Goal: Information Seeking & Learning: Find specific fact

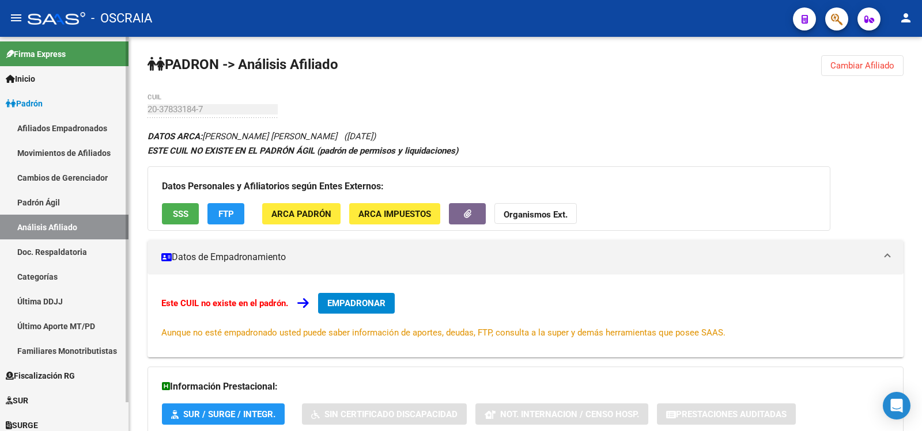
click at [84, 203] on link "Padrón Ágil" at bounding box center [64, 202] width 128 height 25
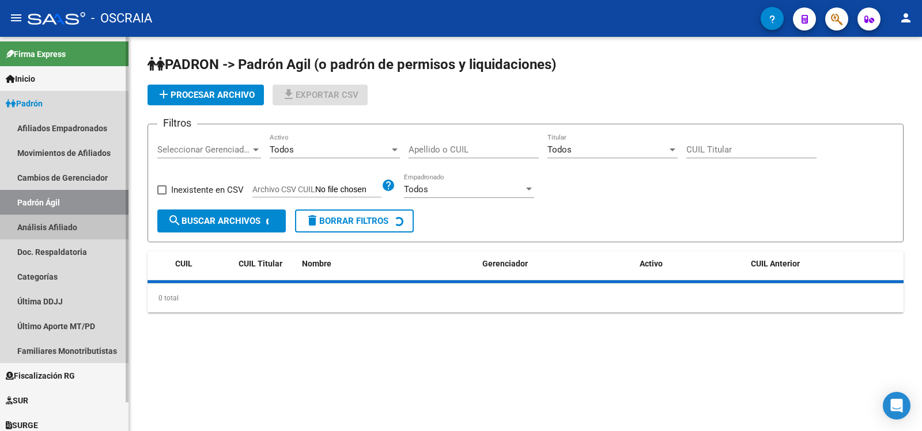
click at [82, 222] on link "Análisis Afiliado" at bounding box center [64, 227] width 128 height 25
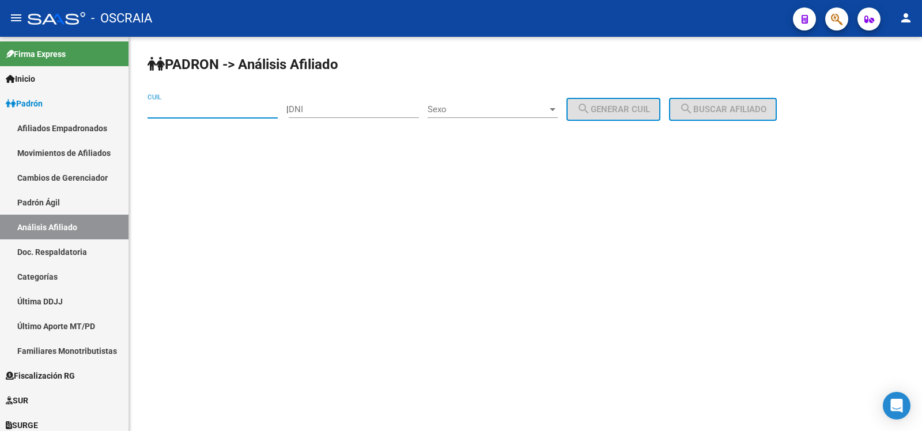
paste input "27-22229001-0"
type input "27-22229001-0"
click at [741, 103] on button "search Buscar afiliado" at bounding box center [723, 109] width 108 height 23
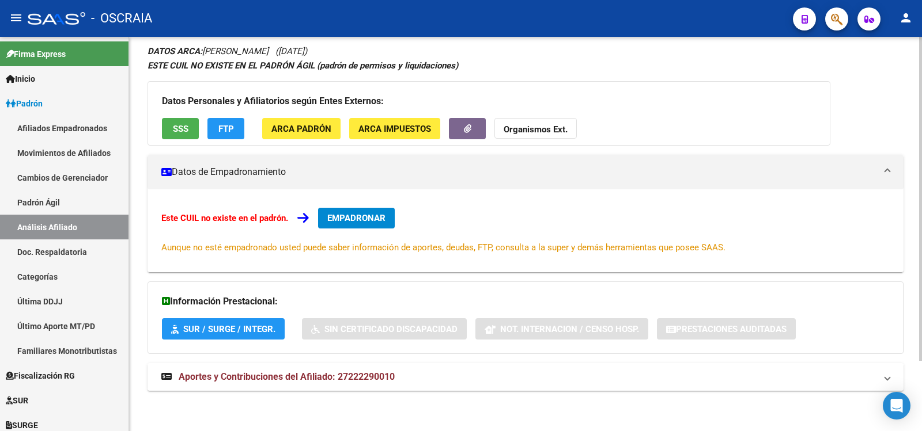
click at [373, 380] on span "Aportes y Contribuciones del Afiliado: 27222290010" at bounding box center [287, 377] width 216 height 11
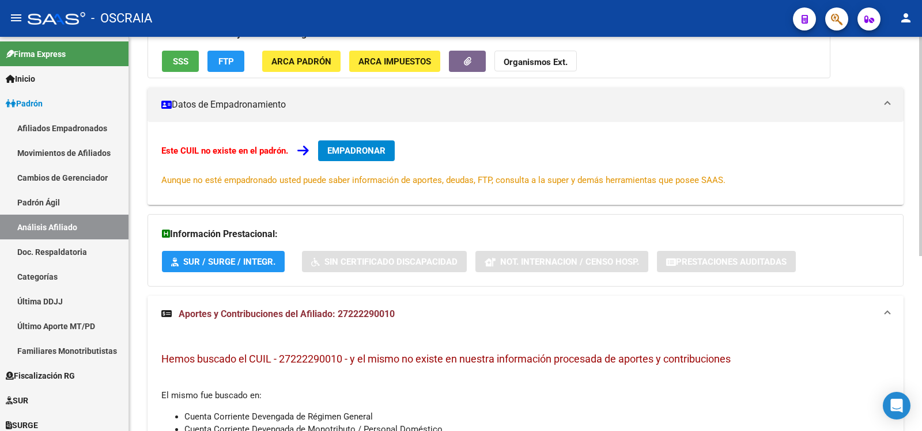
scroll to position [314, 0]
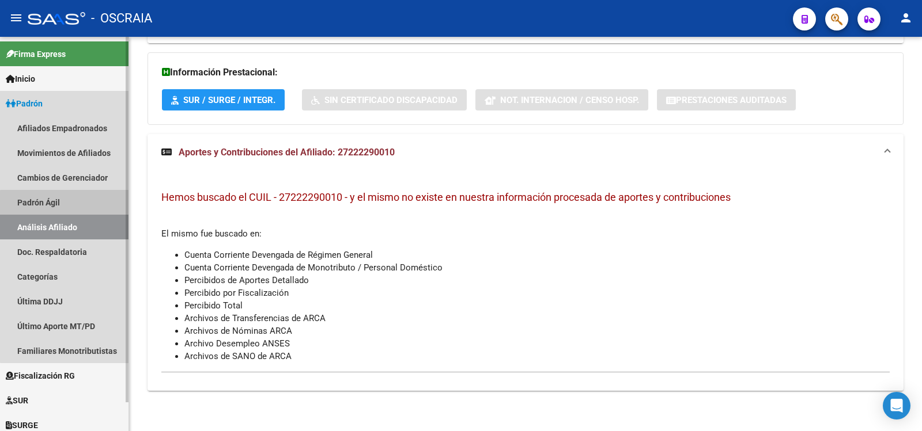
click at [106, 210] on link "Padrón Ágil" at bounding box center [64, 202] width 128 height 25
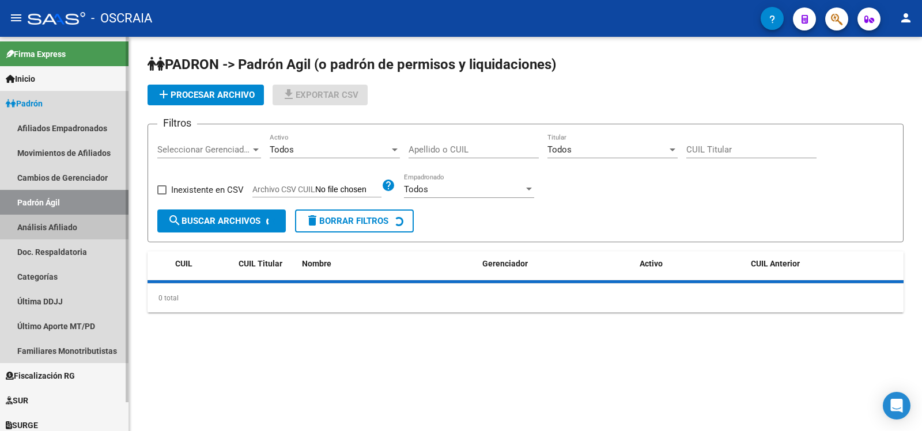
click at [103, 215] on link "Análisis Afiliado" at bounding box center [64, 227] width 128 height 25
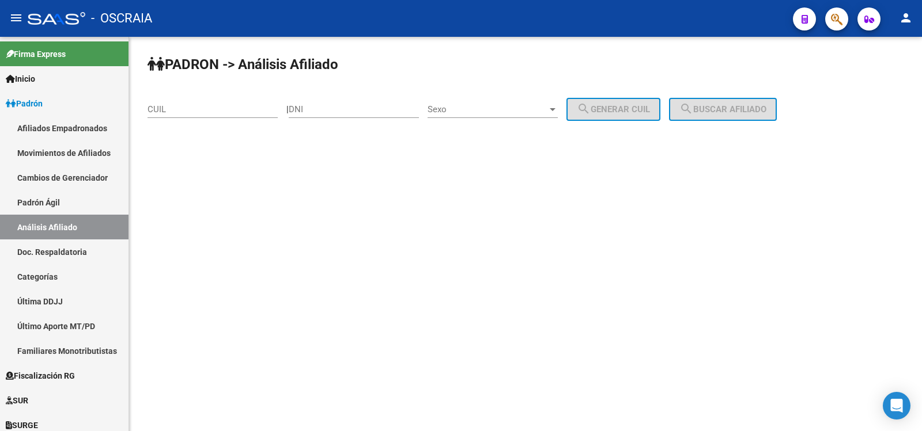
click at [207, 112] on input "CUIL" at bounding box center [212, 109] width 130 height 10
paste input "20-41495906-8"
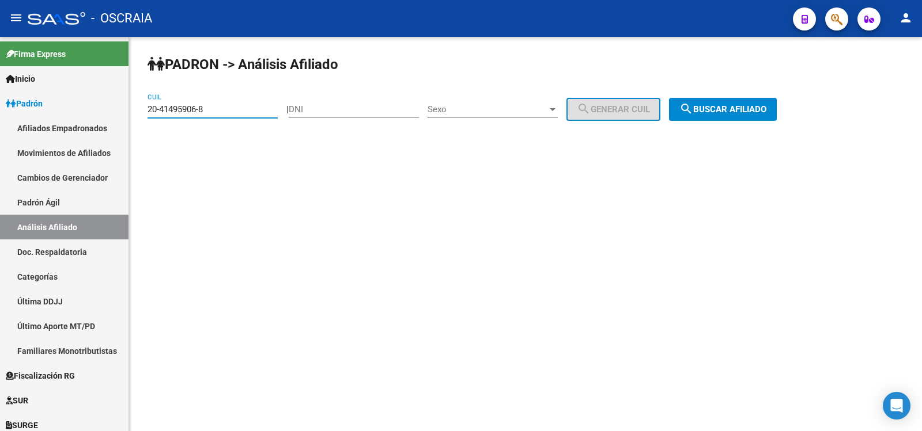
type input "20-41495906-8"
click at [725, 108] on span "search Buscar afiliado" at bounding box center [722, 109] width 87 height 10
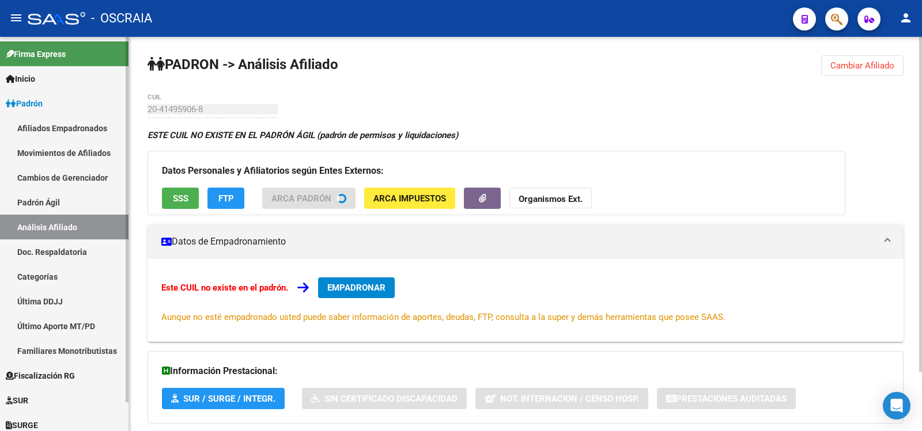
click at [126, 112] on mat-sidenav-container "Firma Express Inicio Calendario SSS Instructivos Contacto OS Padrón Afiliados E…" at bounding box center [461, 234] width 922 height 395
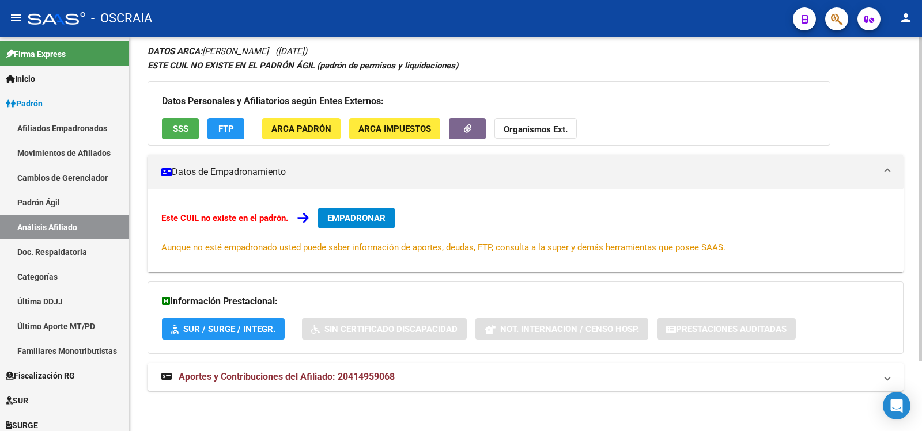
click at [363, 372] on span "Aportes y Contribuciones del Afiliado: 20414959068" at bounding box center [287, 377] width 216 height 11
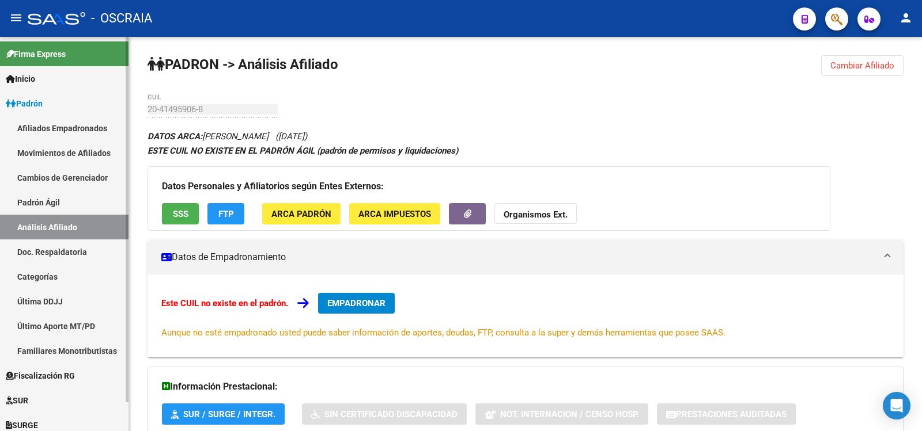
drag, startPoint x: 52, startPoint y: 198, endPoint x: 57, endPoint y: 215, distance: 17.3
click at [52, 198] on link "Padrón Ágil" at bounding box center [64, 202] width 128 height 25
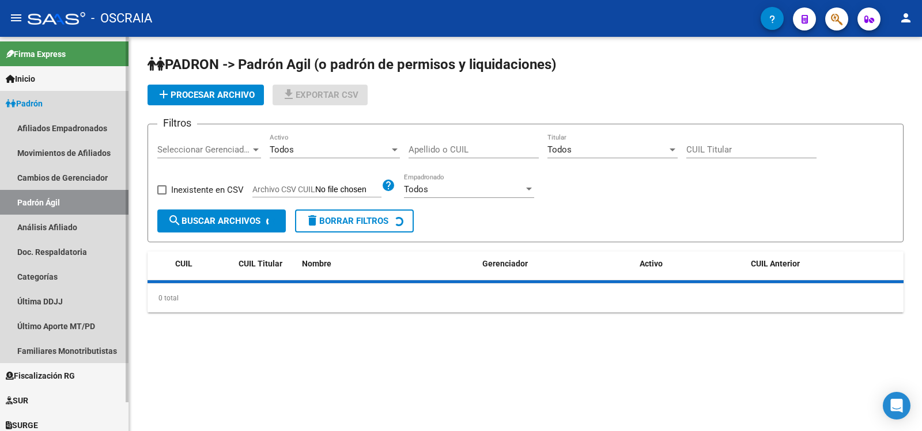
click at [58, 217] on link "Análisis Afiliado" at bounding box center [64, 227] width 128 height 25
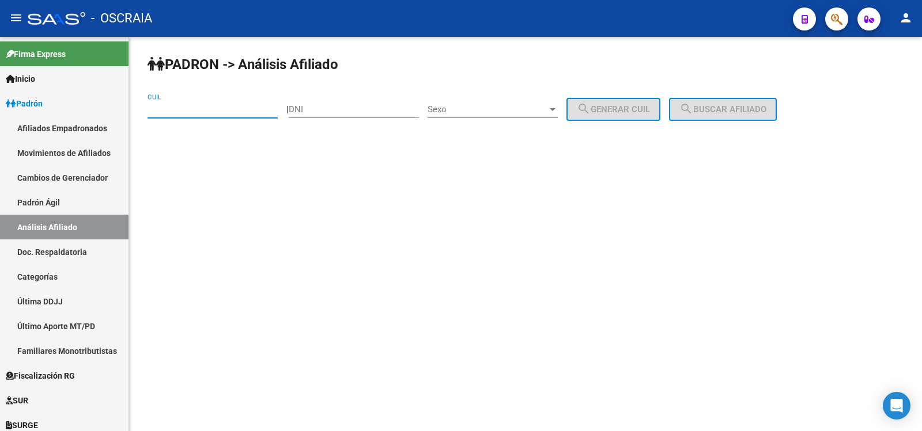
click at [212, 113] on input "CUIL" at bounding box center [212, 109] width 130 height 10
paste input "20-36760903-7"
type input "20-36760903-7"
click at [693, 107] on mat-icon "search" at bounding box center [686, 109] width 14 height 14
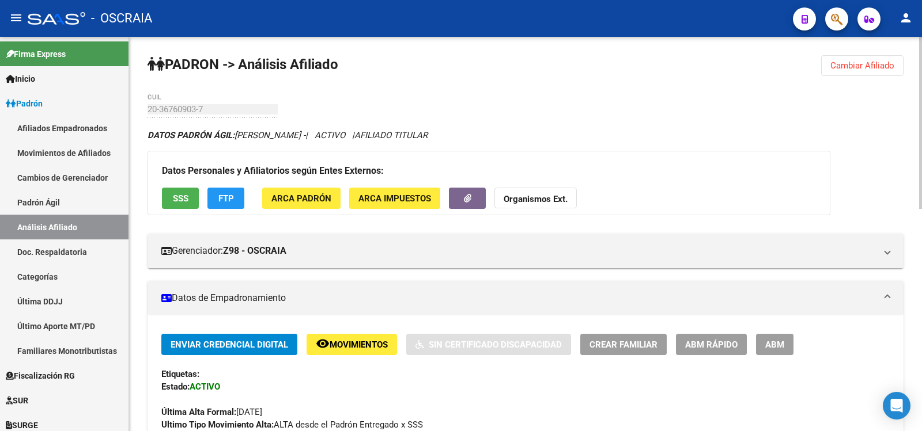
scroll to position [510, 0]
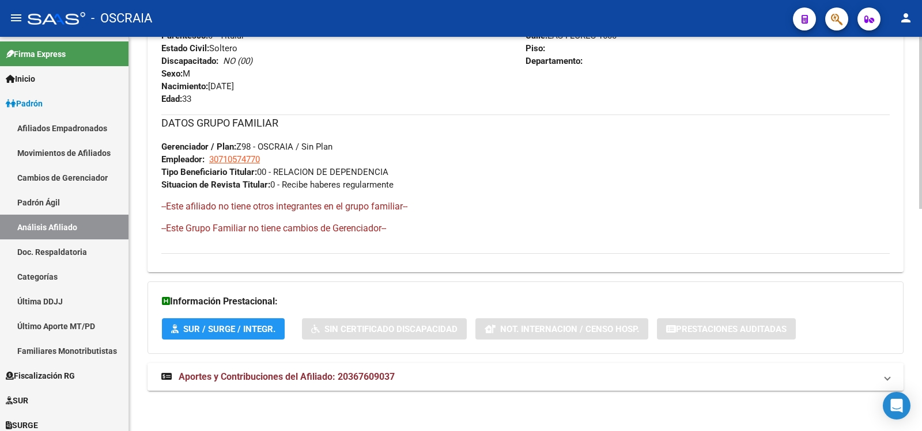
click at [364, 379] on span "Aportes y Contribuciones del Afiliado: 20367609037" at bounding box center [287, 377] width 216 height 11
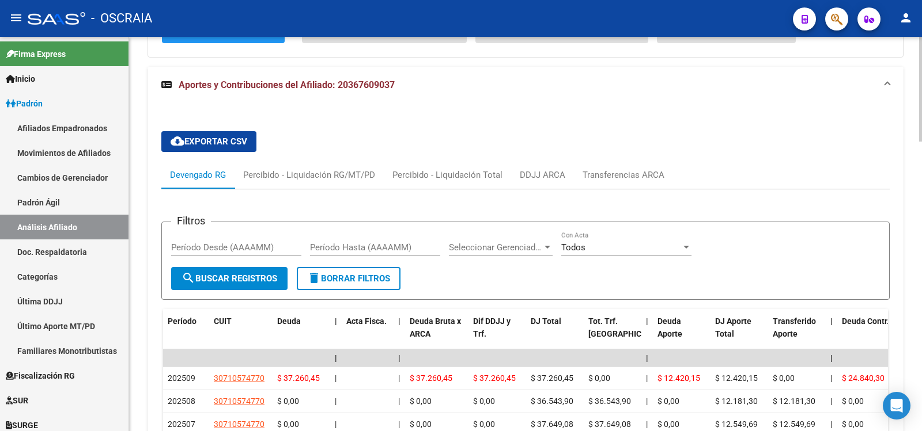
scroll to position [1087, 0]
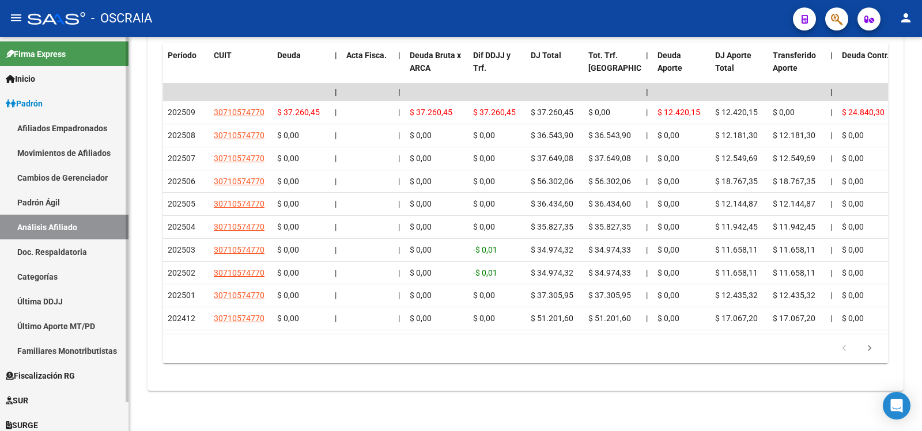
click at [62, 191] on link "Padrón Ágil" at bounding box center [64, 202] width 128 height 25
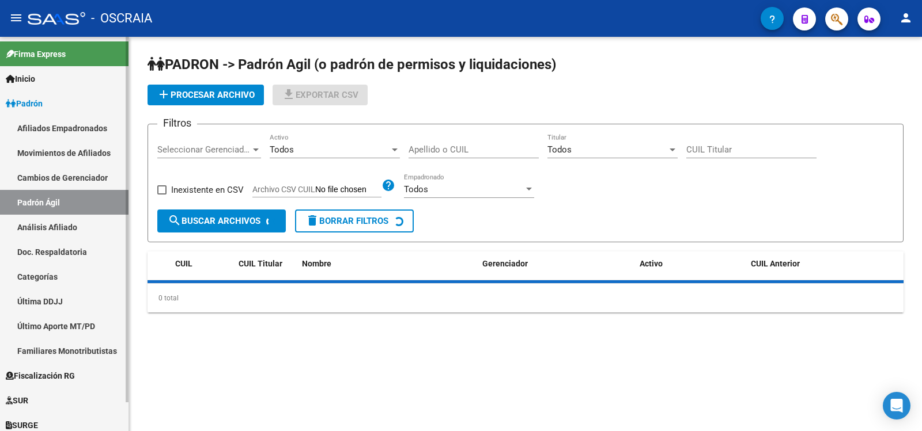
drag, startPoint x: 77, startPoint y: 249, endPoint x: 82, endPoint y: 227, distance: 23.1
click at [77, 249] on link "Doc. Respaldatoria" at bounding box center [64, 252] width 128 height 25
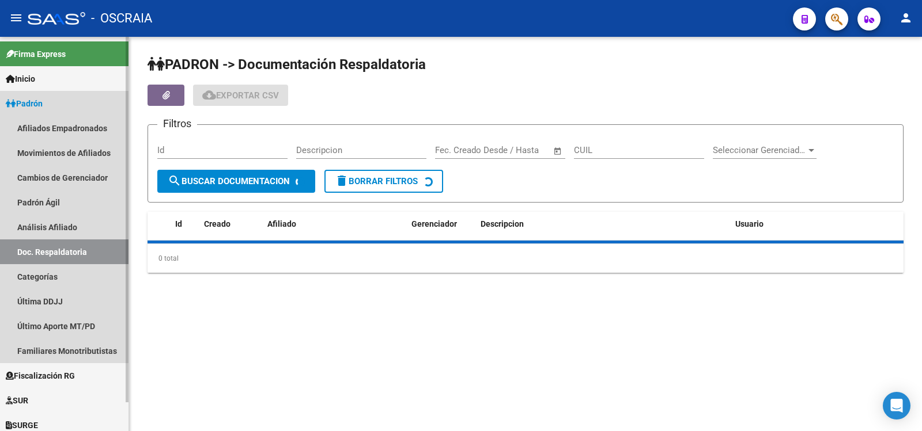
click at [83, 226] on link "Análisis Afiliado" at bounding box center [64, 227] width 128 height 25
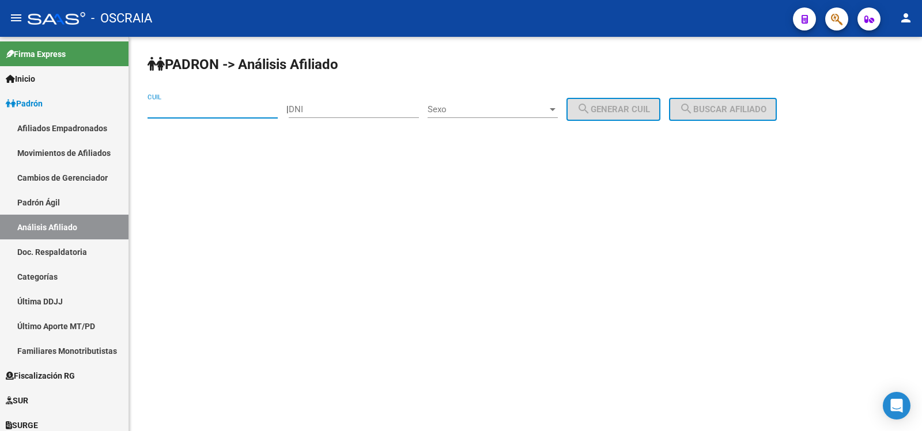
click at [199, 105] on input "CUIL" at bounding box center [212, 109] width 130 height 10
paste input "20-33282463-6"
type input "20-33282463-6"
click at [756, 105] on span "search Buscar afiliado" at bounding box center [722, 109] width 87 height 10
click at [756, 105] on div "PADRON -> Análisis Afiliado 20-33282463-6 CUIL | DNI Sexo Sexo search Generar C…" at bounding box center [525, 97] width 793 height 121
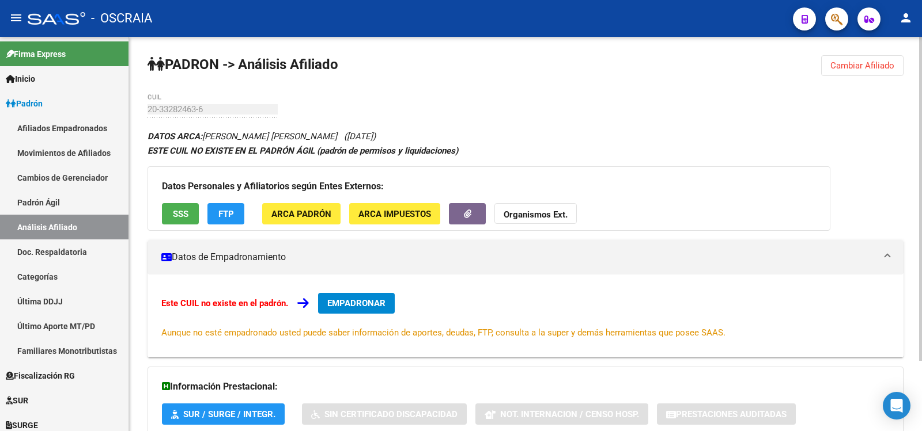
scroll to position [85, 0]
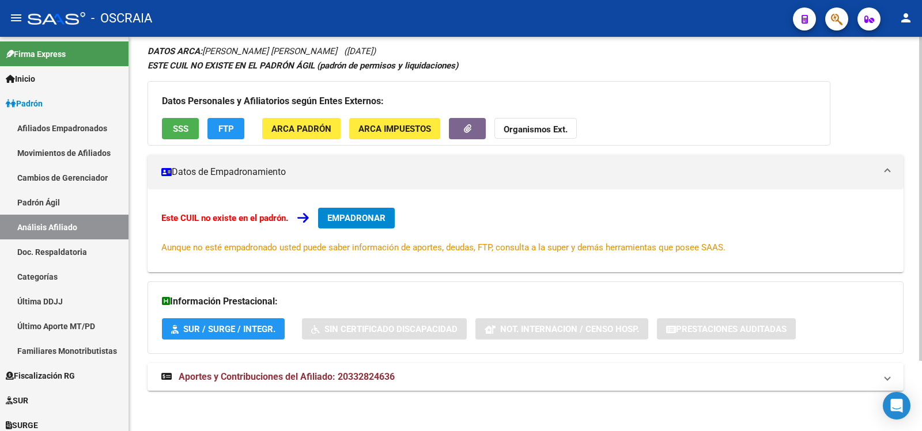
click at [339, 377] on span "Aportes y Contribuciones del Afiliado: 20332824636" at bounding box center [287, 377] width 216 height 11
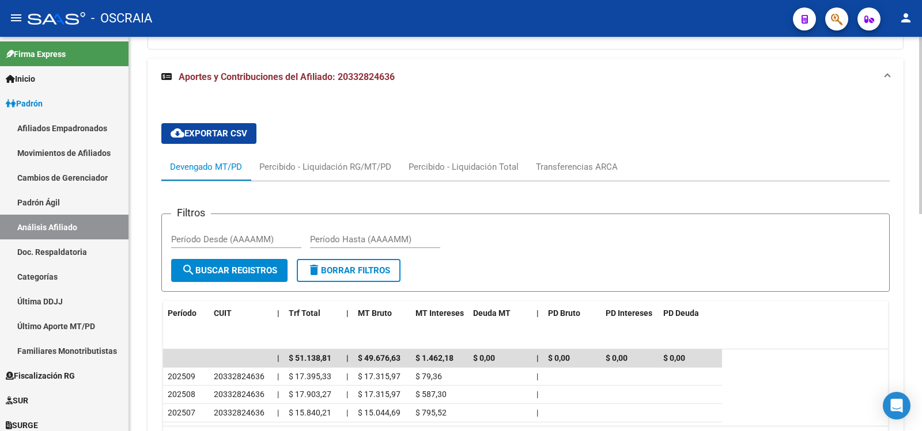
scroll to position [482, 0]
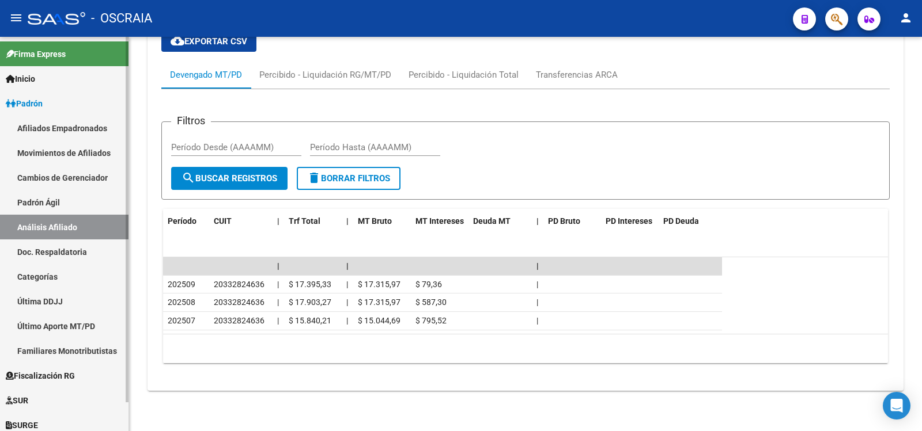
click at [48, 204] on link "Padrón Ágil" at bounding box center [64, 202] width 128 height 25
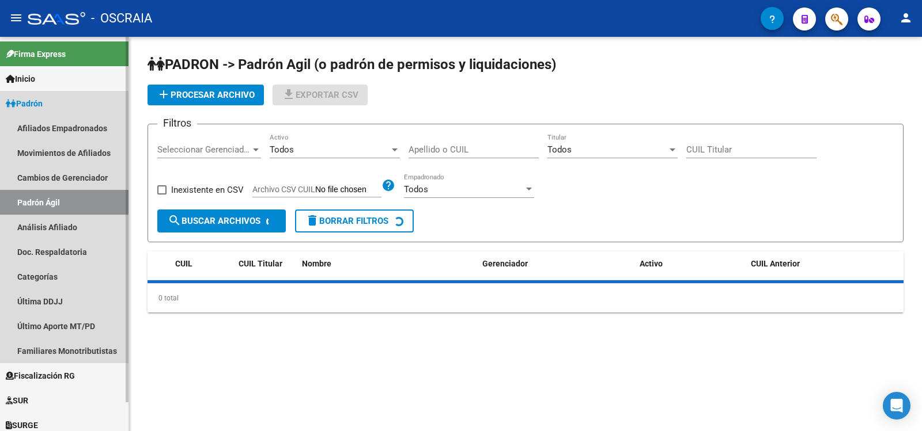
click at [48, 222] on link "Análisis Afiliado" at bounding box center [64, 227] width 128 height 25
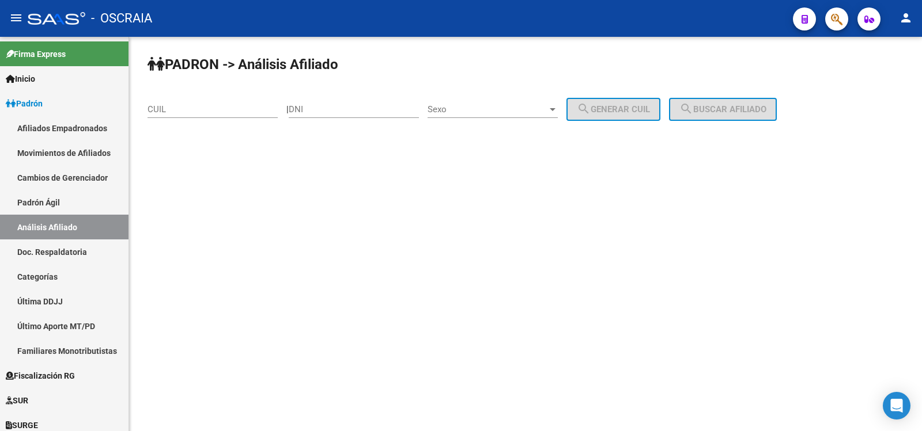
click at [204, 107] on input "CUIL" at bounding box center [212, 109] width 130 height 10
paste input "20-28029159-6"
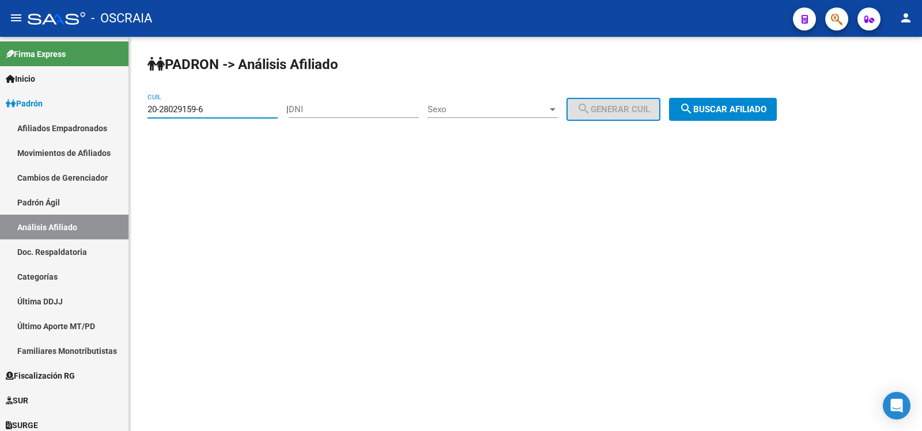
type input "20-28029159-6"
click at [744, 117] on button "search Buscar afiliado" at bounding box center [723, 109] width 108 height 23
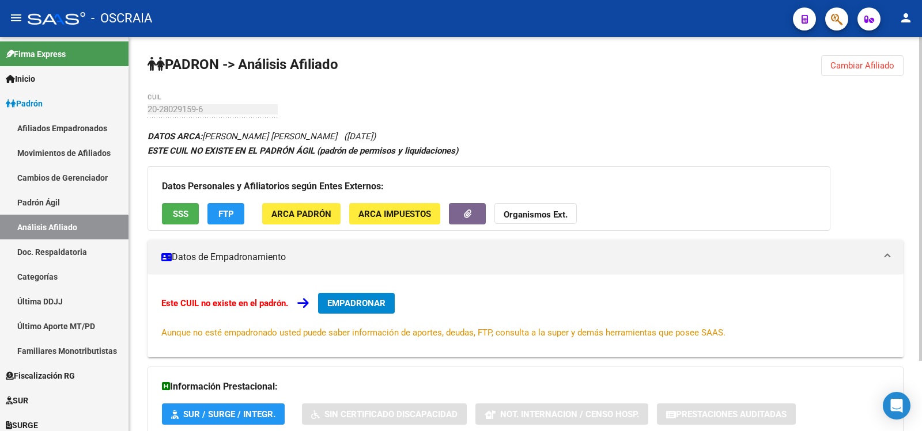
scroll to position [85, 0]
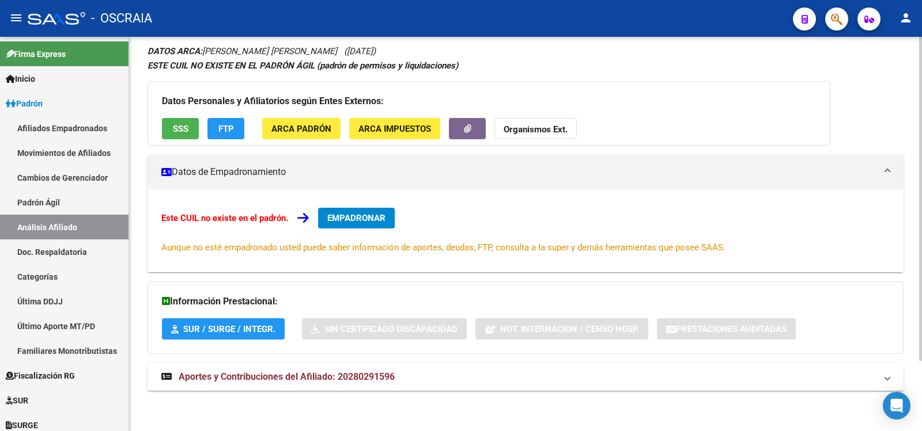
drag, startPoint x: 365, startPoint y: 372, endPoint x: 366, endPoint y: 365, distance: 6.9
click at [366, 372] on span "Aportes y Contribuciones del Afiliado: 20280291596" at bounding box center [287, 377] width 216 height 11
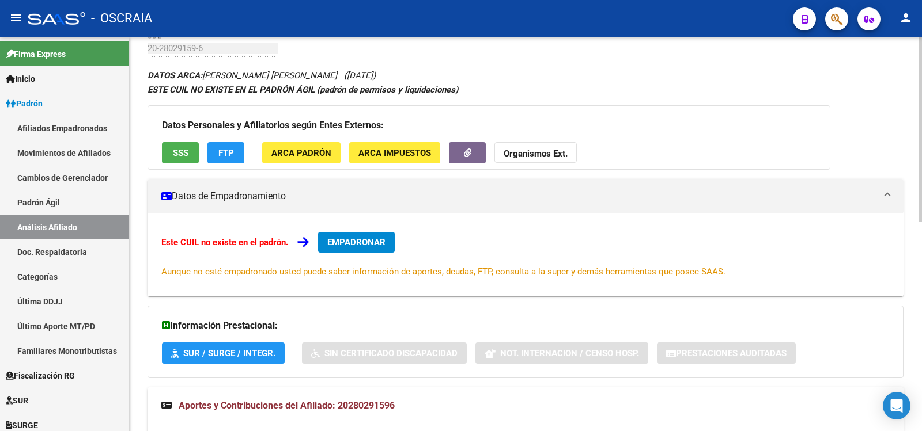
scroll to position [0, 0]
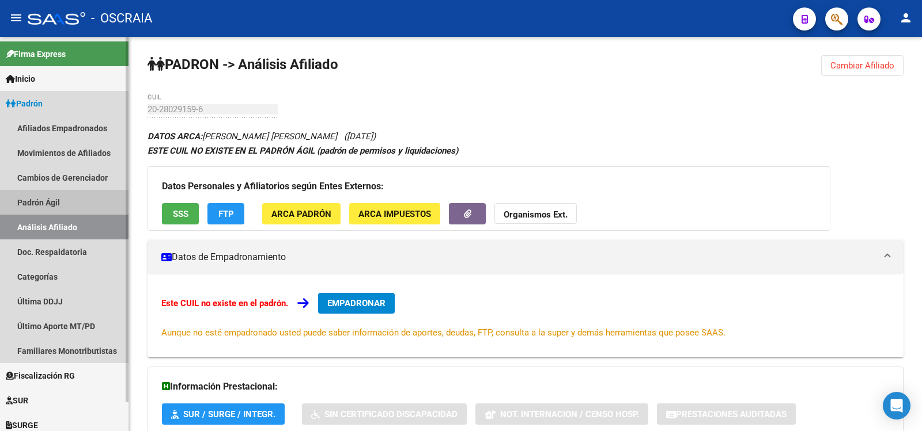
click at [90, 196] on link "Padrón Ágil" at bounding box center [64, 202] width 128 height 25
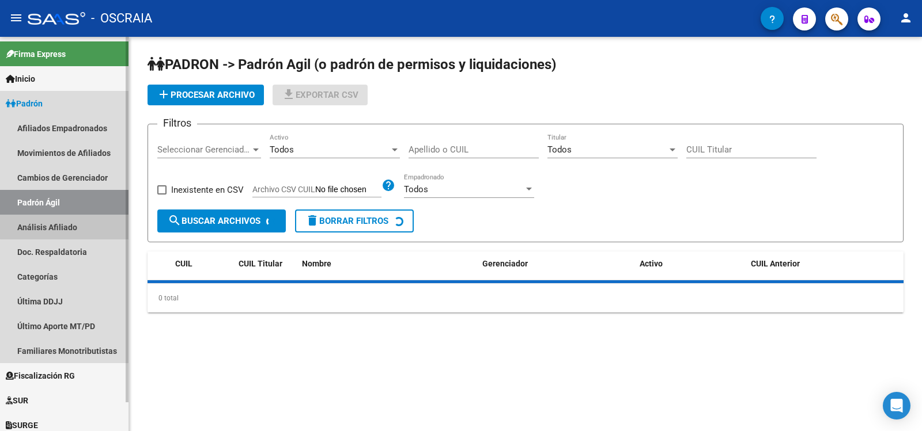
click at [84, 226] on link "Análisis Afiliado" at bounding box center [64, 227] width 128 height 25
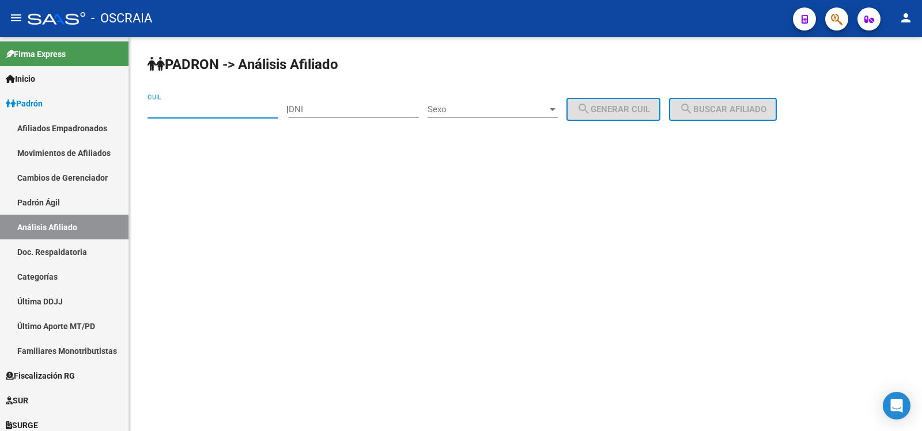
click at [194, 111] on input "CUIL" at bounding box center [212, 109] width 130 height 10
paste input "27-92428255-5"
type input "27-92428255-5"
click at [736, 106] on span "search Buscar afiliado" at bounding box center [722, 109] width 87 height 10
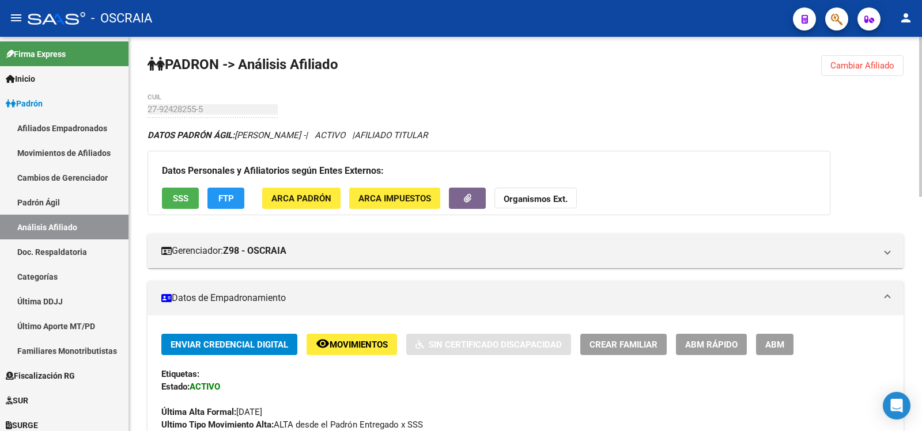
scroll to position [576, 0]
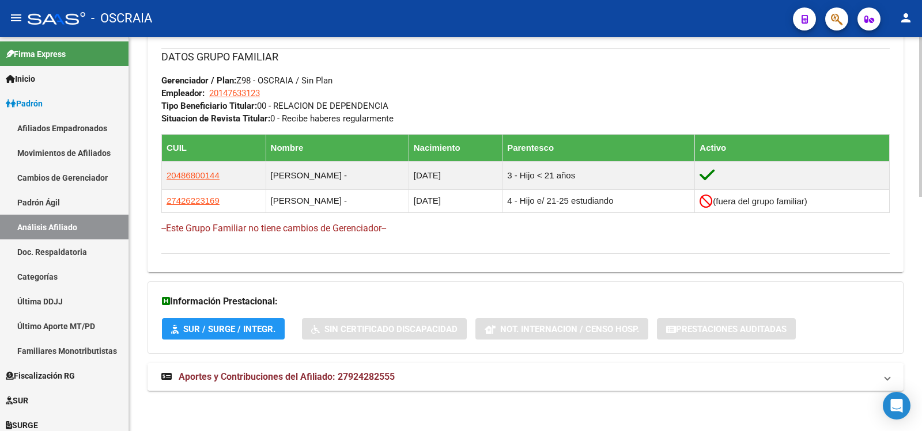
click at [349, 371] on strong "Aportes y Contribuciones del Afiliado: 27924282555" at bounding box center [277, 377] width 233 height 13
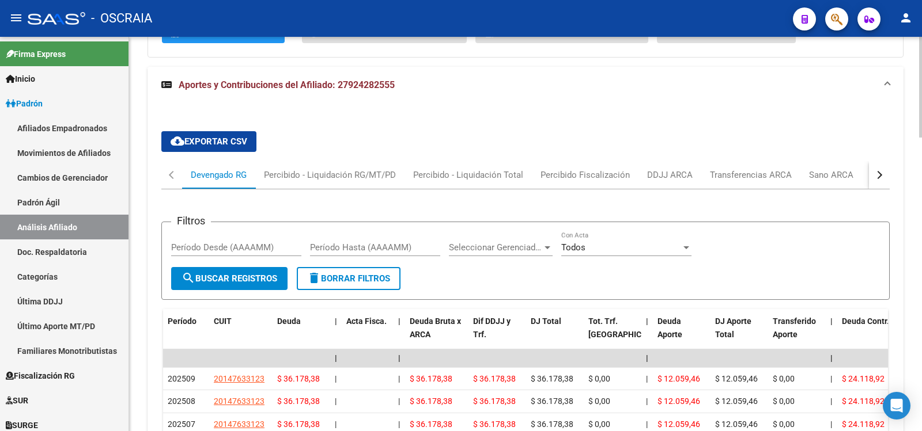
scroll to position [1153, 0]
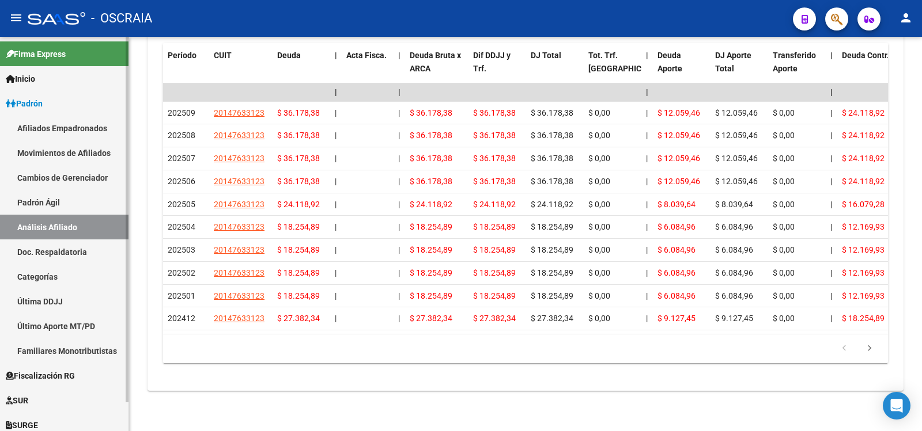
click at [84, 214] on link "Padrón Ágil" at bounding box center [64, 202] width 128 height 25
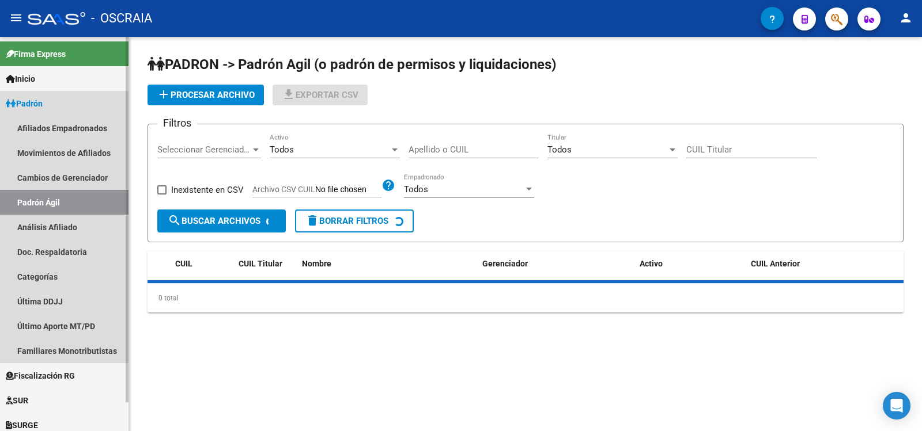
click at [89, 218] on link "Análisis Afiliado" at bounding box center [64, 227] width 128 height 25
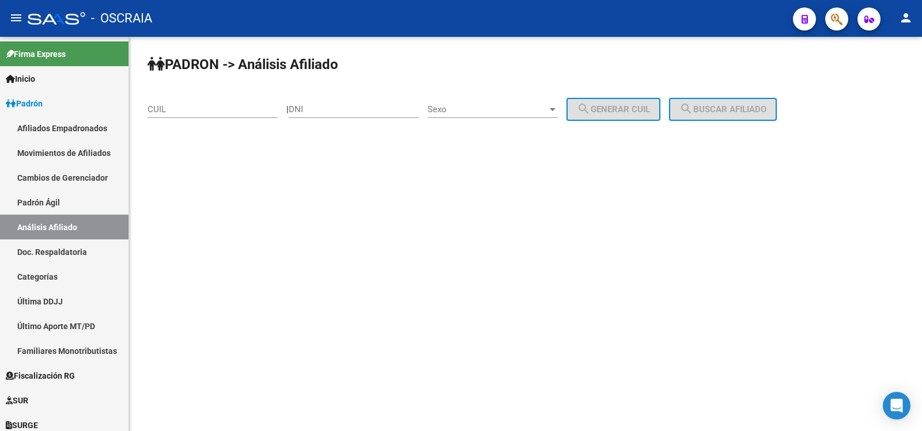
click at [177, 116] on div "CUIL" at bounding box center [212, 105] width 130 height 25
paste input "20-27705788-4"
click at [222, 112] on input "20-27705788-4" at bounding box center [212, 109] width 130 height 10
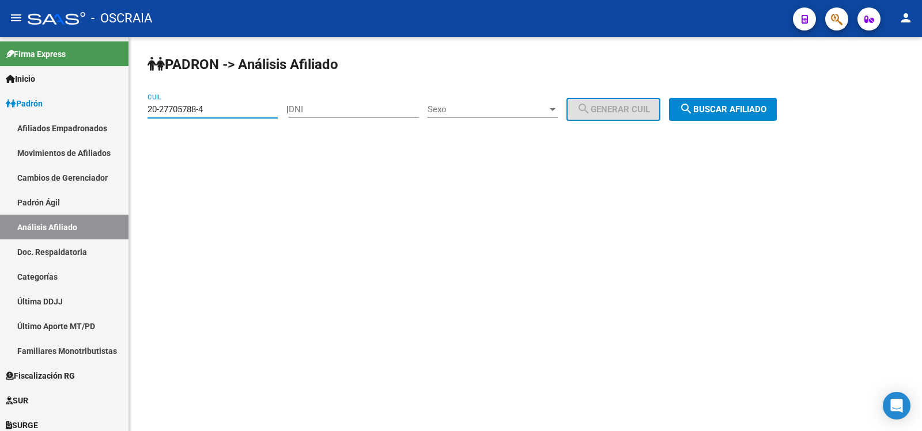
type input "20-27705788-4"
click at [722, 115] on button "search Buscar afiliado" at bounding box center [723, 109] width 108 height 23
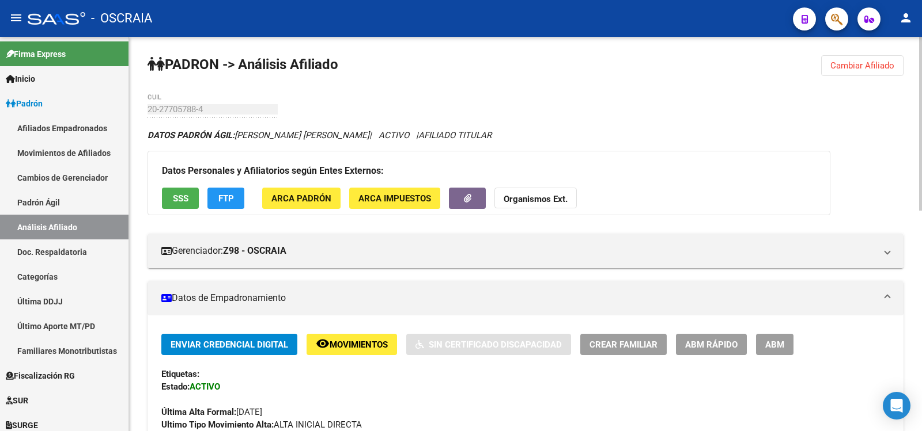
scroll to position [501, 0]
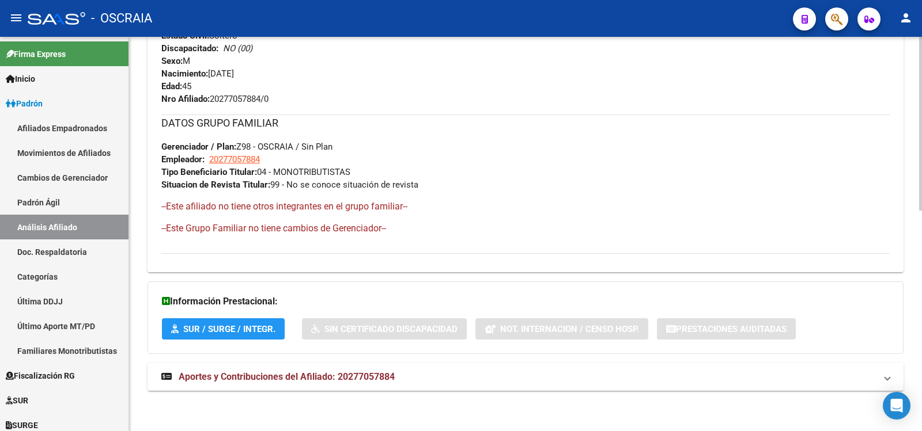
click at [365, 382] on span "Aportes y Contribuciones del Afiliado: 20277057884" at bounding box center [287, 377] width 216 height 11
click at [374, 376] on span "Aportes y Contribuciones del Afiliado: 20277057884" at bounding box center [287, 377] width 216 height 11
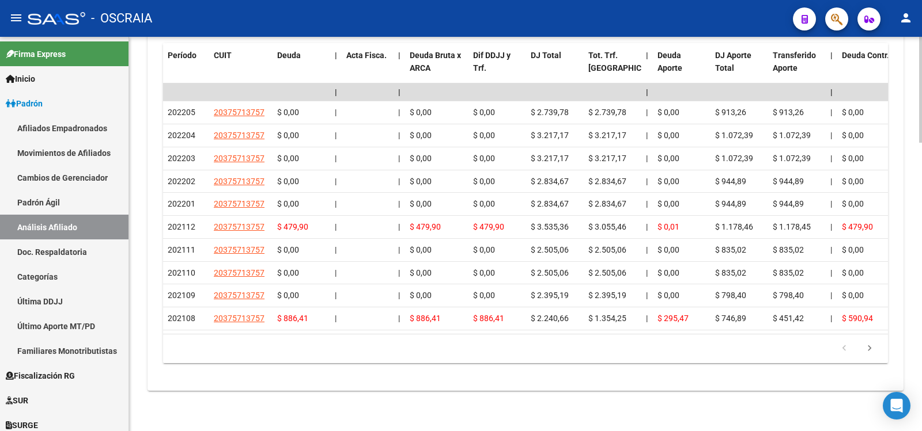
scroll to position [693, 0]
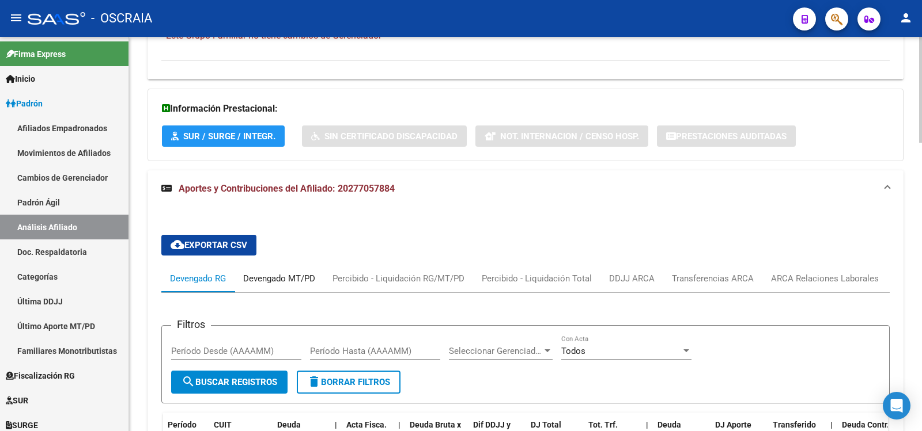
click at [271, 280] on div "Devengado MT/PD" at bounding box center [279, 278] width 72 height 13
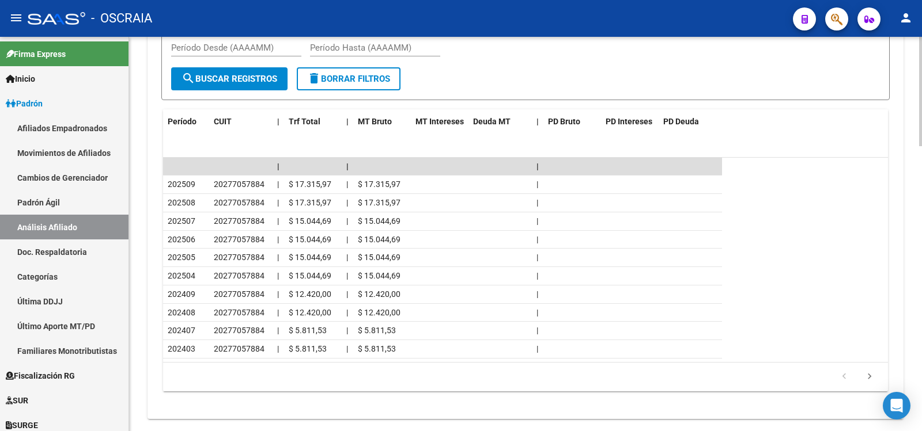
scroll to position [1025, 0]
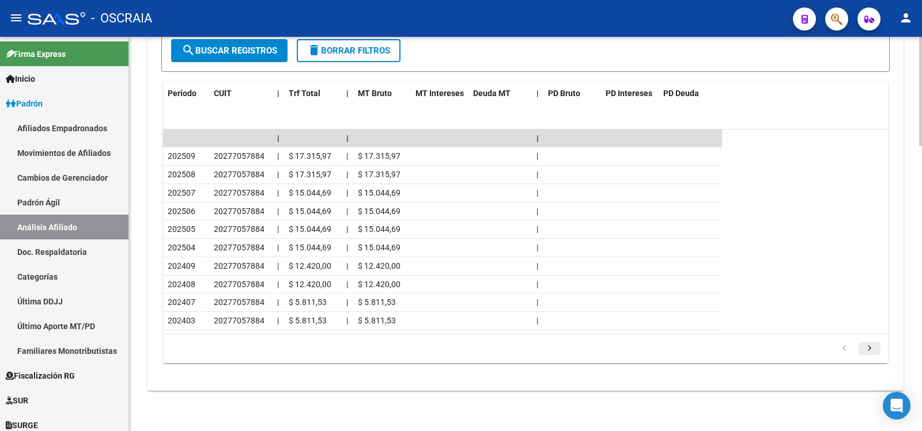
click at [869, 346] on icon "go to next page" at bounding box center [869, 350] width 15 height 14
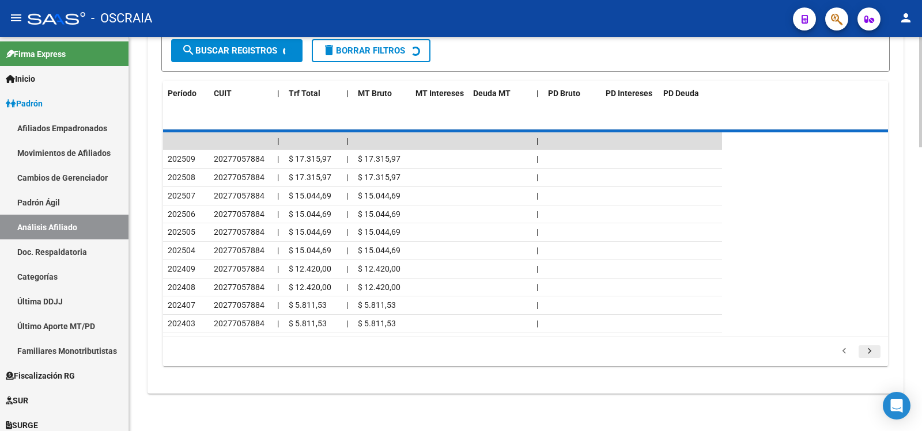
scroll to position [952, 0]
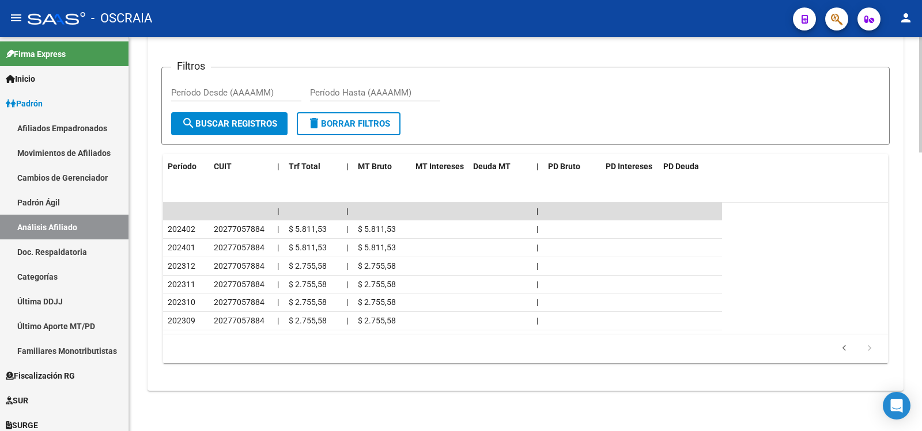
click at [869, 346] on icon "go to next page" at bounding box center [869, 350] width 15 height 14
click at [845, 350] on icon "go to previous page" at bounding box center [843, 350] width 15 height 14
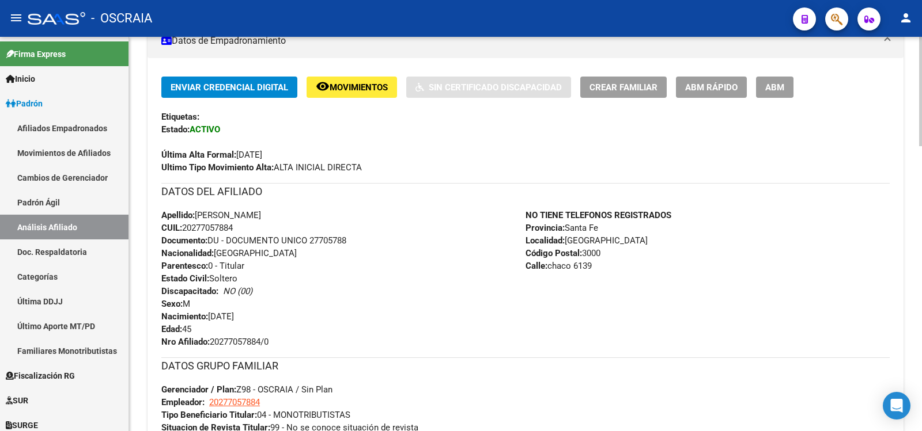
scroll to position [0, 0]
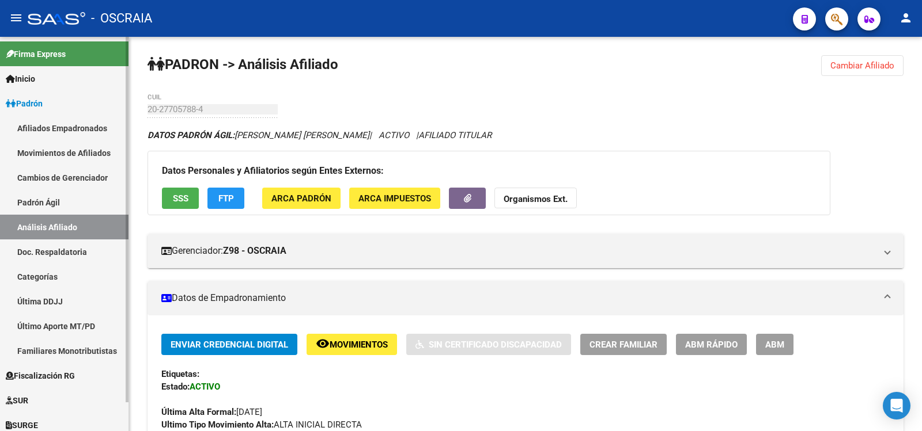
click at [60, 200] on link "Padrón Ágil" at bounding box center [64, 202] width 128 height 25
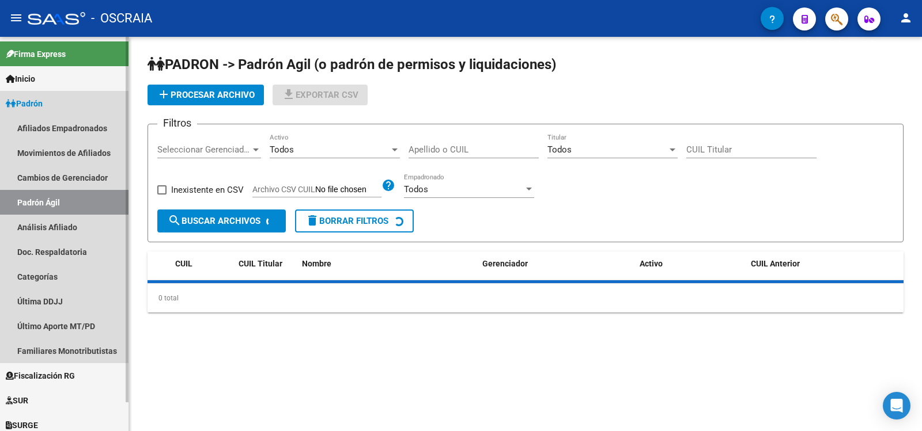
click at [69, 214] on link "Padrón Ágil" at bounding box center [64, 202] width 128 height 25
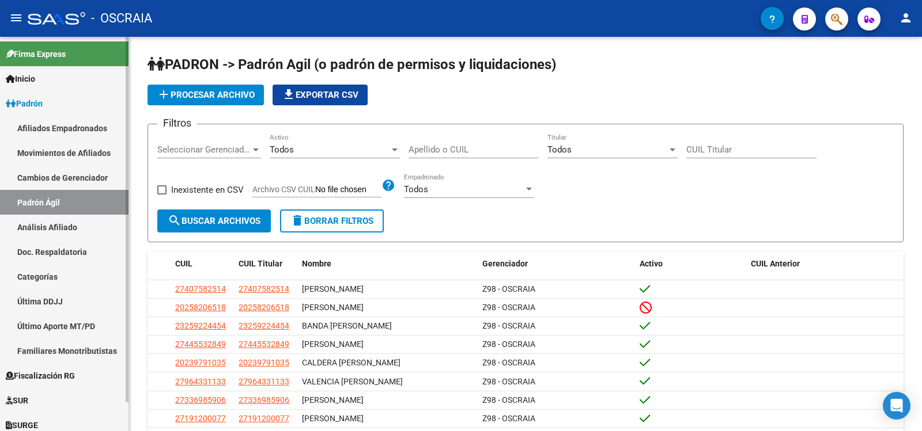
click at [92, 223] on link "Análisis Afiliado" at bounding box center [64, 227] width 128 height 25
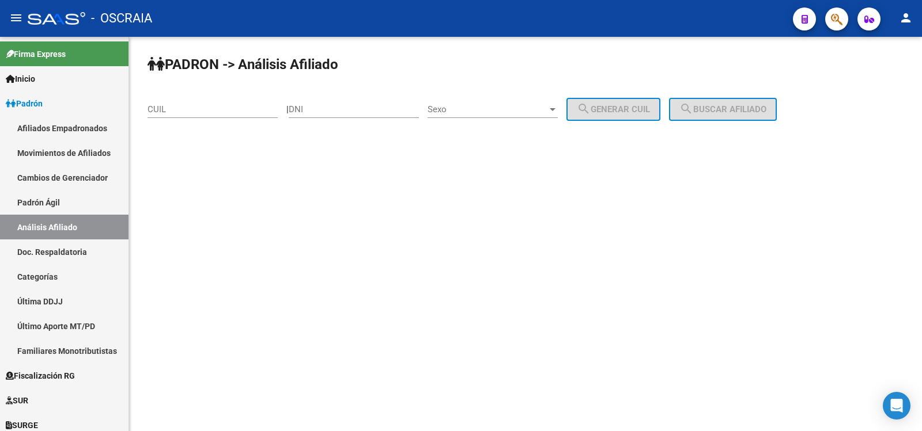
click at [233, 104] on div "CUIL" at bounding box center [212, 105] width 130 height 25
click at [233, 109] on input "CUIL" at bounding box center [212, 109] width 130 height 10
paste input "27-92428255-5"
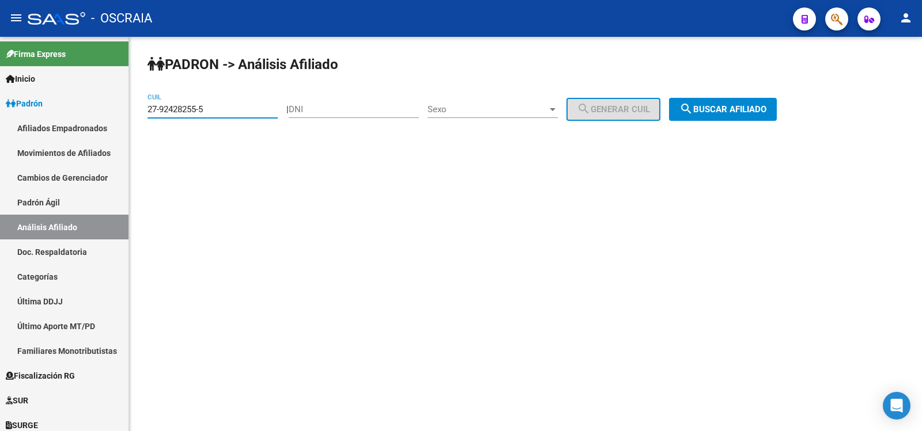
type input "27-92428255-5"
click at [693, 109] on mat-icon "search" at bounding box center [686, 109] width 14 height 14
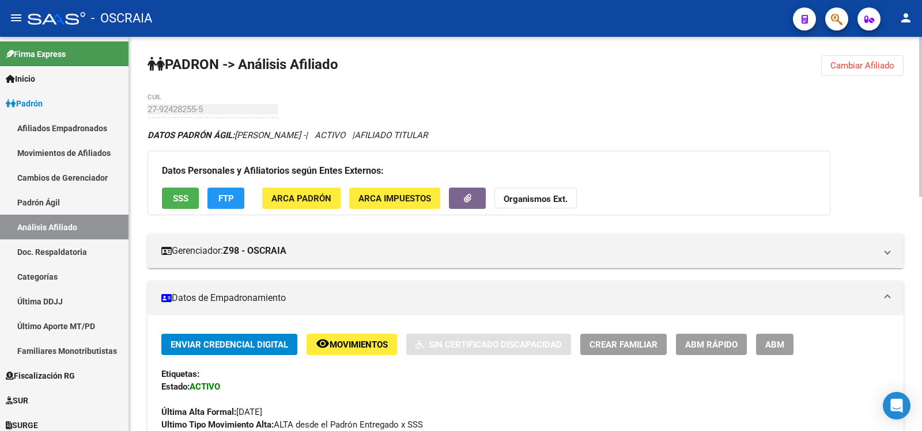
scroll to position [576, 0]
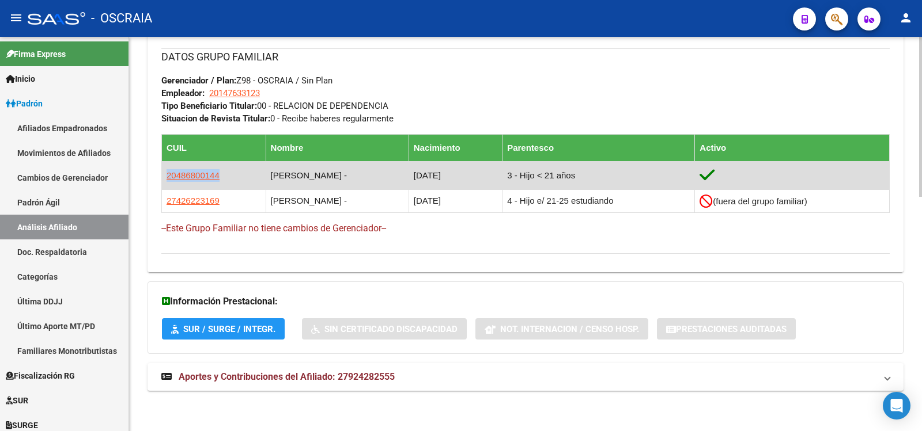
copy span "20486800144"
drag, startPoint x: 223, startPoint y: 182, endPoint x: 166, endPoint y: 178, distance: 57.2
click at [166, 178] on td "20486800144" at bounding box center [214, 175] width 104 height 28
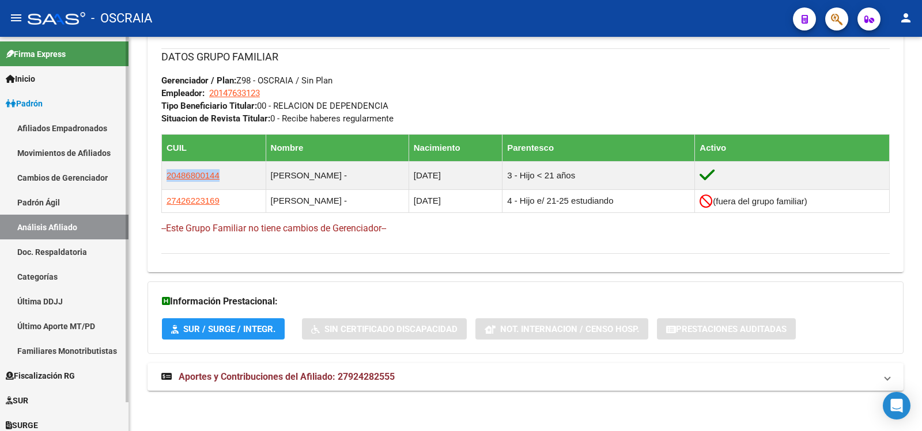
drag, startPoint x: 68, startPoint y: 201, endPoint x: 70, endPoint y: 236, distance: 34.6
click at [67, 202] on link "Padrón Ágil" at bounding box center [64, 202] width 128 height 25
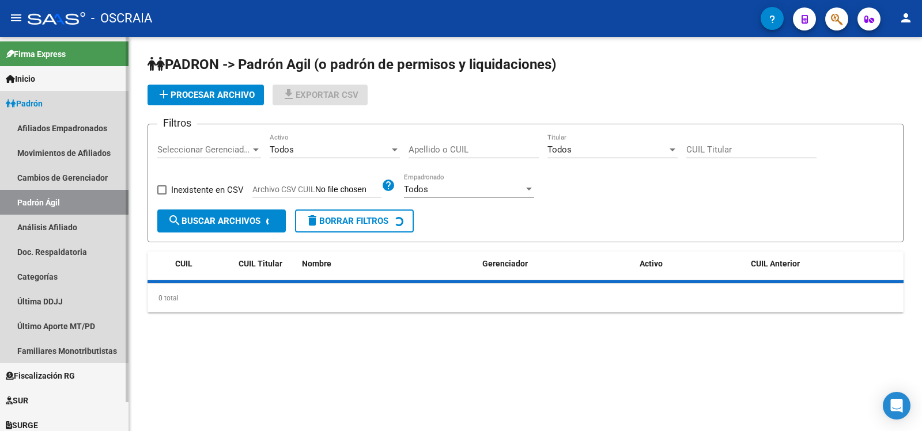
click at [70, 235] on link "Análisis Afiliado" at bounding box center [64, 227] width 128 height 25
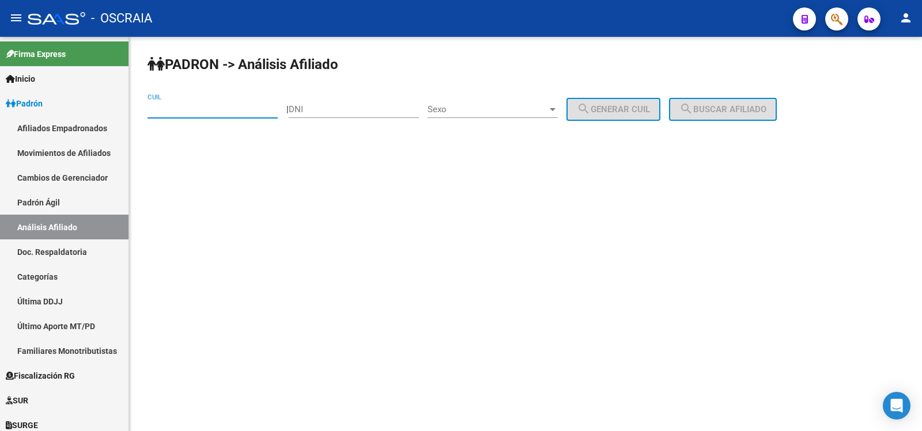
drag, startPoint x: 194, startPoint y: 114, endPoint x: 245, endPoint y: 119, distance: 52.1
click at [194, 114] on input "CUIL" at bounding box center [212, 109] width 130 height 10
paste input "23-92371449-9"
type input "23-92371449-9"
click at [693, 111] on mat-icon "search" at bounding box center [686, 109] width 14 height 14
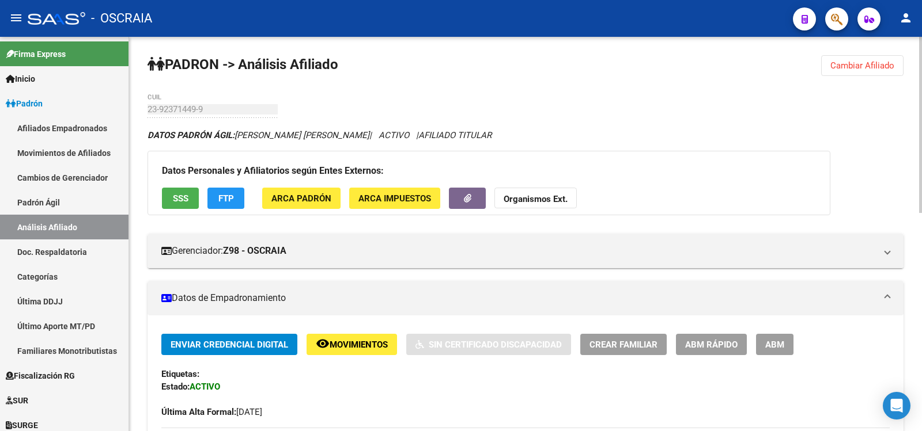
click at [165, 103] on div "23-92371449-9 CUIL" at bounding box center [212, 105] width 130 height 25
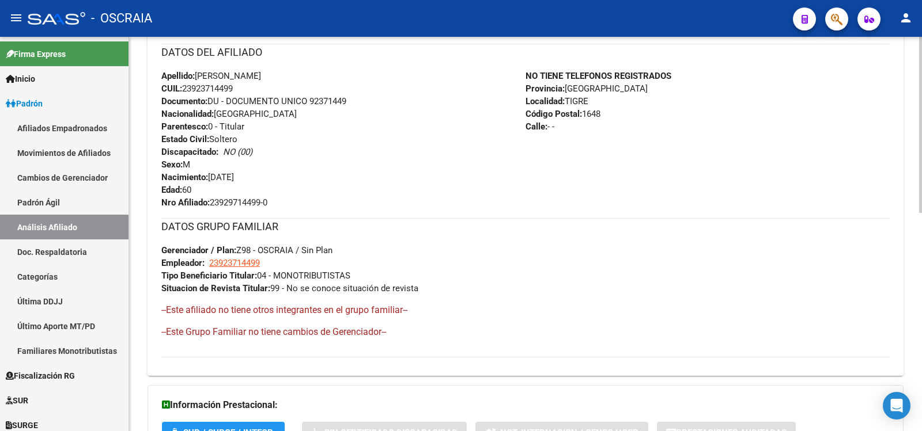
scroll to position [488, 0]
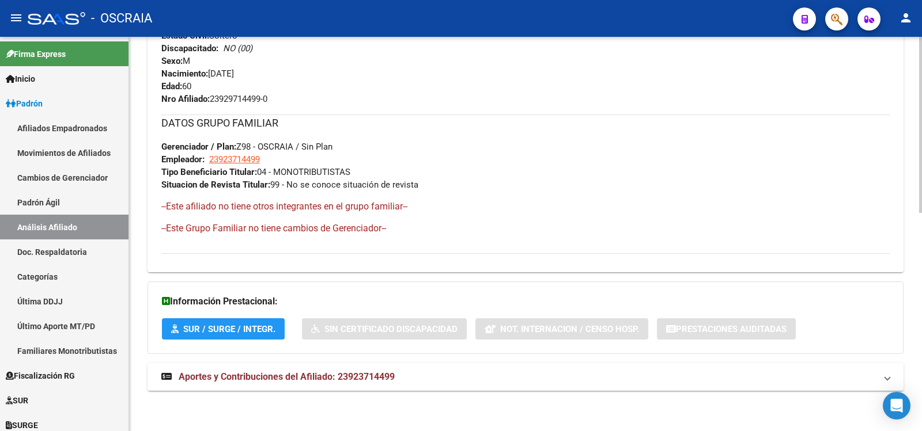
click at [345, 371] on strong "Aportes y Contribuciones del Afiliado: 23923714499" at bounding box center [277, 377] width 233 height 13
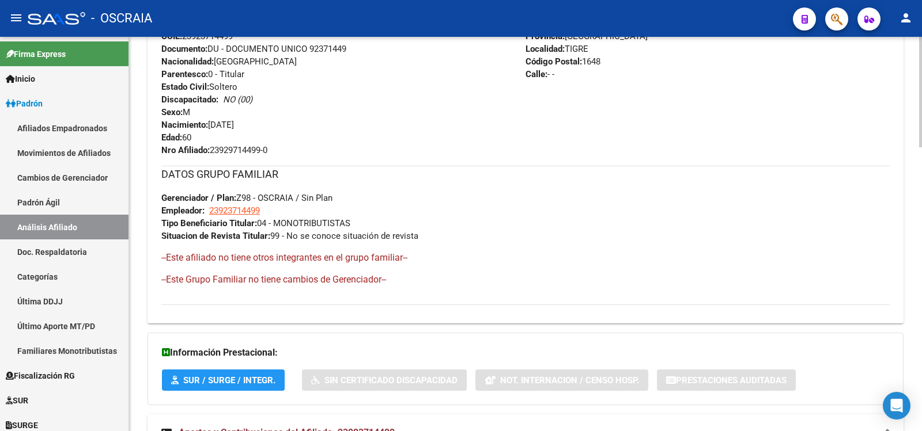
scroll to position [0, 0]
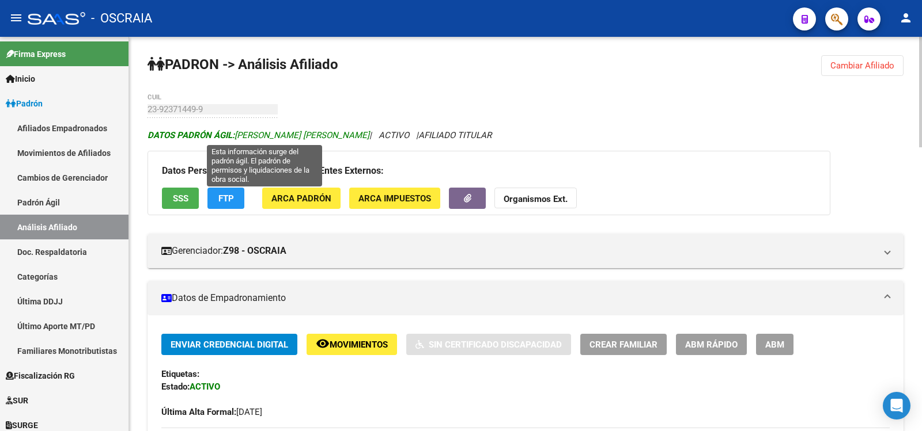
copy span "[PERSON_NAME] [PERSON_NAME]"
drag, startPoint x: 380, startPoint y: 134, endPoint x: 238, endPoint y: 134, distance: 141.7
click at [238, 134] on span "DATOS PADRÓN ÁGIL: [PERSON_NAME] [PERSON_NAME]" at bounding box center [258, 135] width 222 height 10
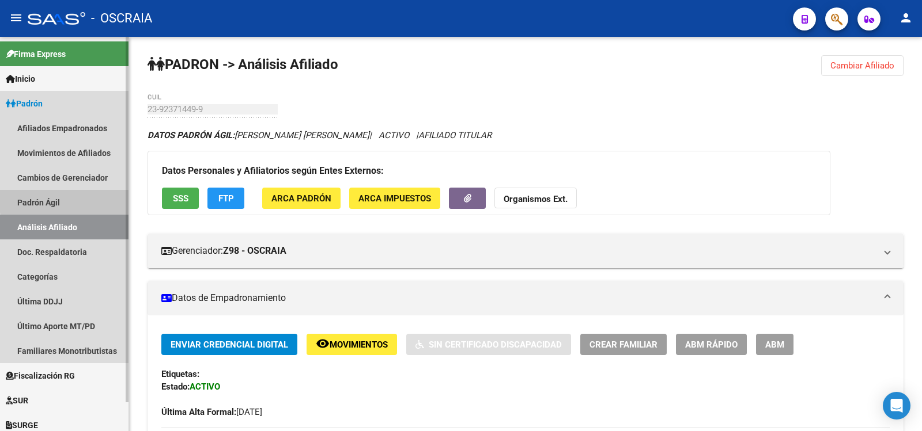
click at [103, 198] on link "Padrón Ágil" at bounding box center [64, 202] width 128 height 25
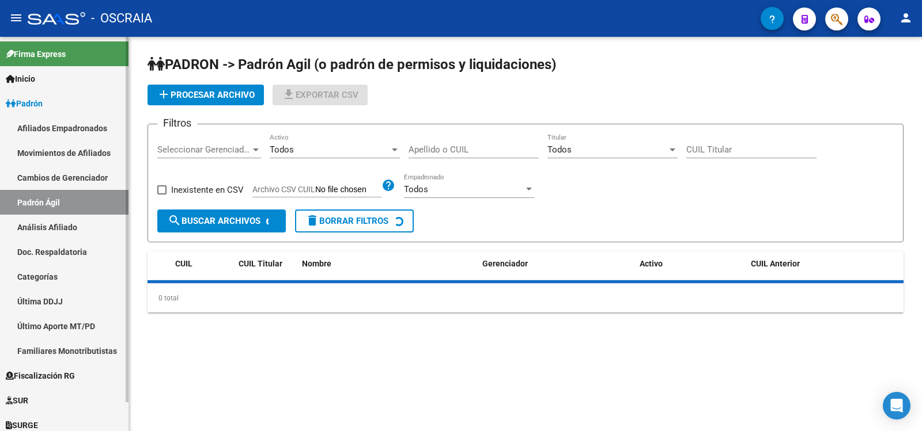
click at [95, 225] on link "Análisis Afiliado" at bounding box center [64, 227] width 128 height 25
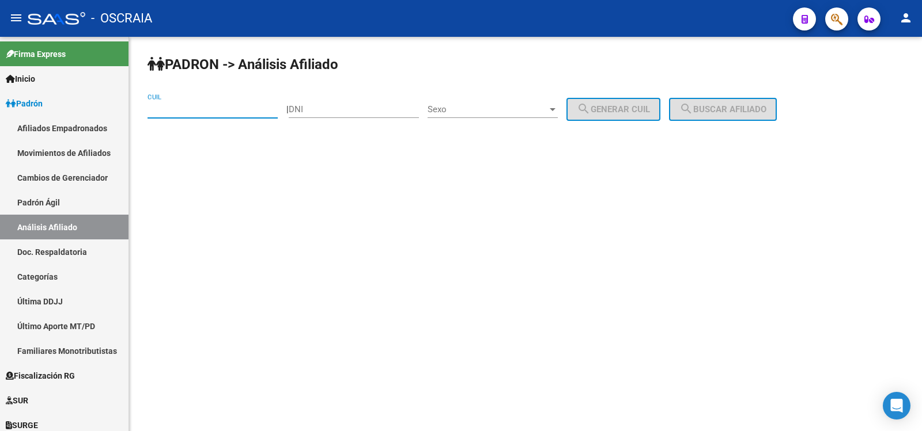
click at [221, 105] on input "CUIL" at bounding box center [212, 109] width 130 height 10
paste input "20-43460747-8"
type input "20-43460747-8"
click at [723, 121] on div "PADRON -> Análisis Afiliado 20-43460747-8 CUIL | DNI Sexo Sexo search Generar C…" at bounding box center [525, 97] width 793 height 121
click at [719, 113] on span "search Buscar afiliado" at bounding box center [722, 109] width 87 height 10
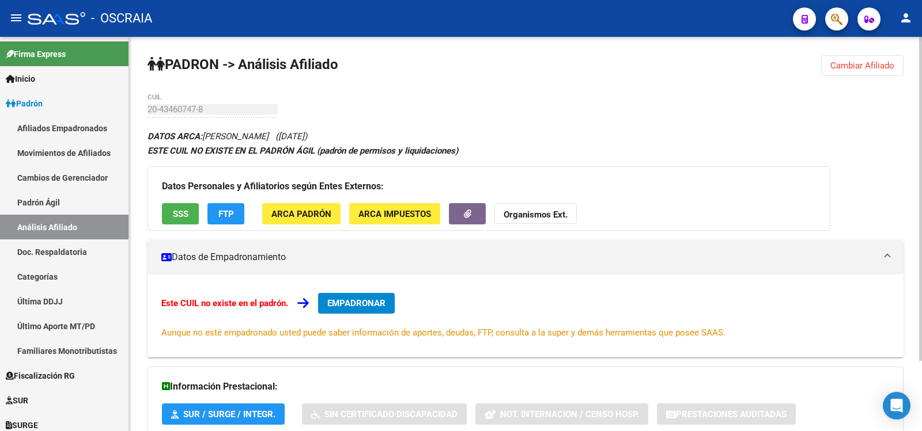
scroll to position [85, 0]
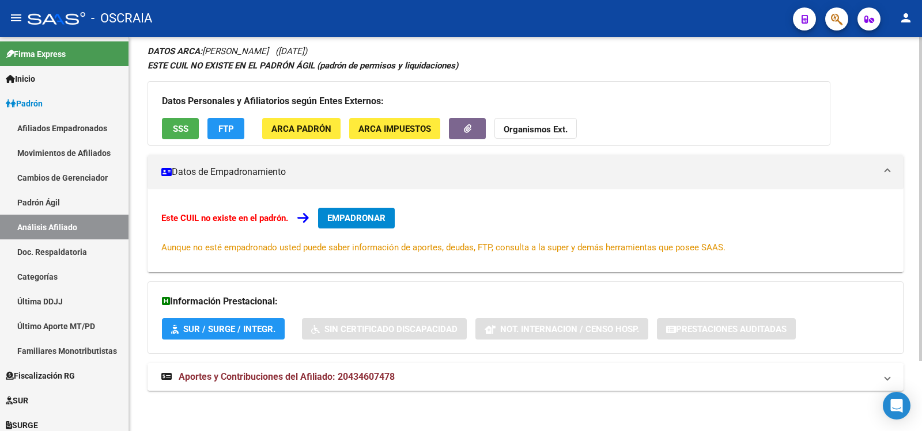
click at [437, 372] on mat-panel-title "Aportes y Contribuciones del Afiliado: 20434607478" at bounding box center [518, 377] width 714 height 13
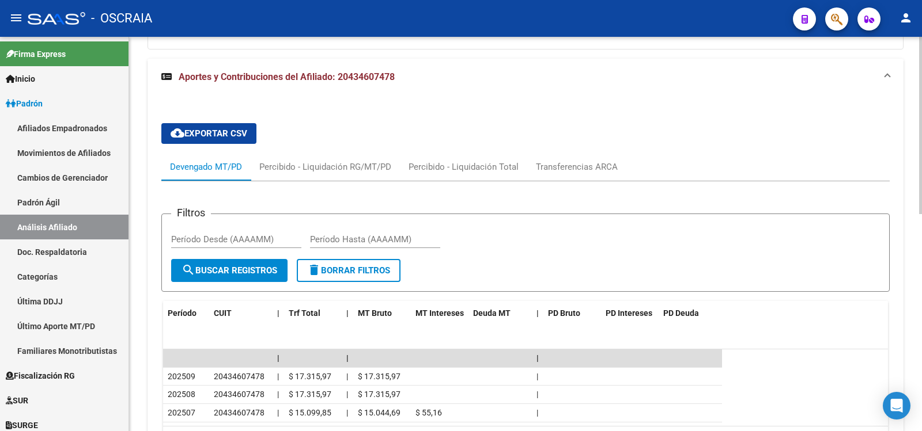
scroll to position [482, 0]
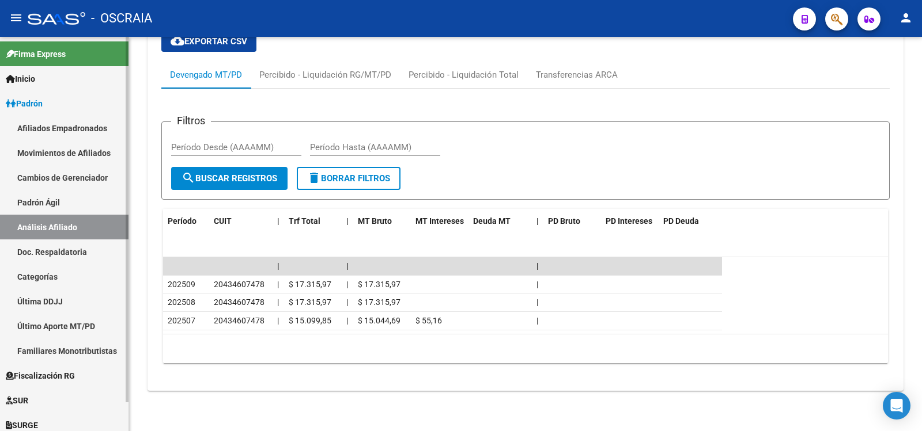
click at [72, 203] on link "Padrón Ágil" at bounding box center [64, 202] width 128 height 25
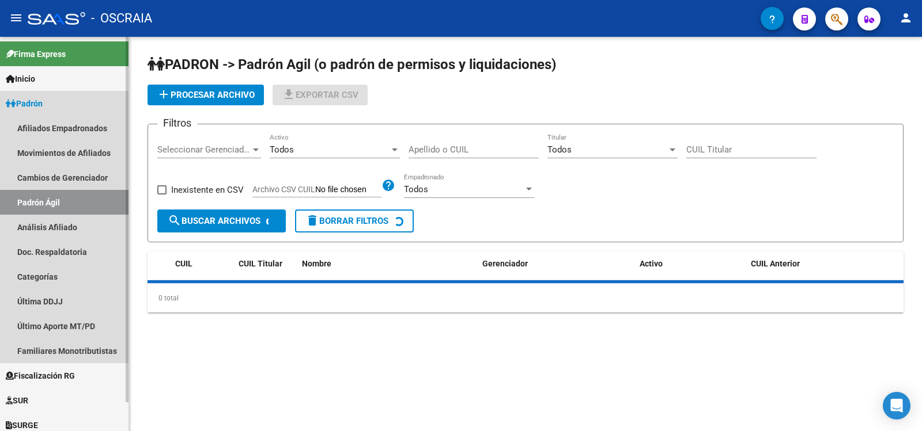
click at [82, 227] on link "Análisis Afiliado" at bounding box center [64, 227] width 128 height 25
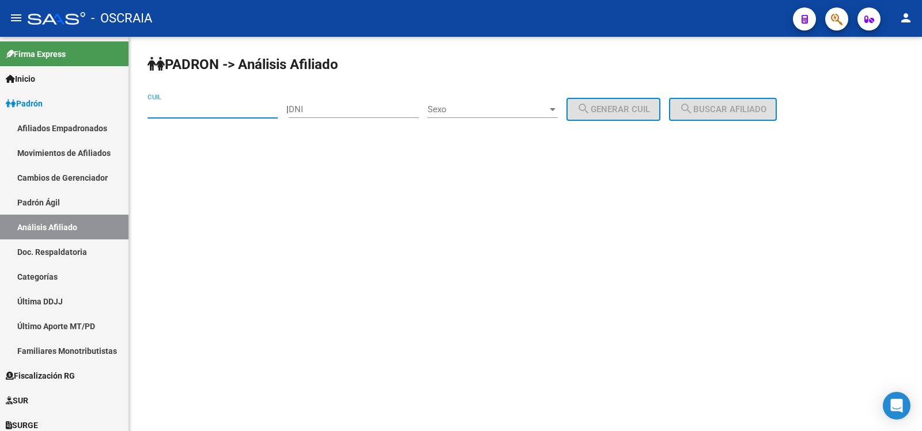
click at [243, 107] on input "CUIL" at bounding box center [212, 109] width 130 height 10
paste input "20-33282463-6"
type input "20-33282463-6"
click at [693, 107] on mat-icon "search" at bounding box center [686, 109] width 14 height 14
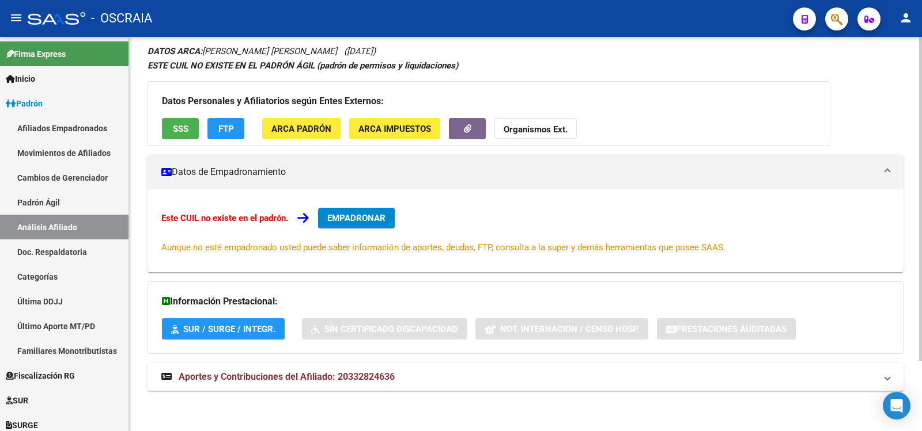
click at [310, 376] on span "Aportes y Contribuciones del Afiliado: 20332824636" at bounding box center [287, 377] width 216 height 11
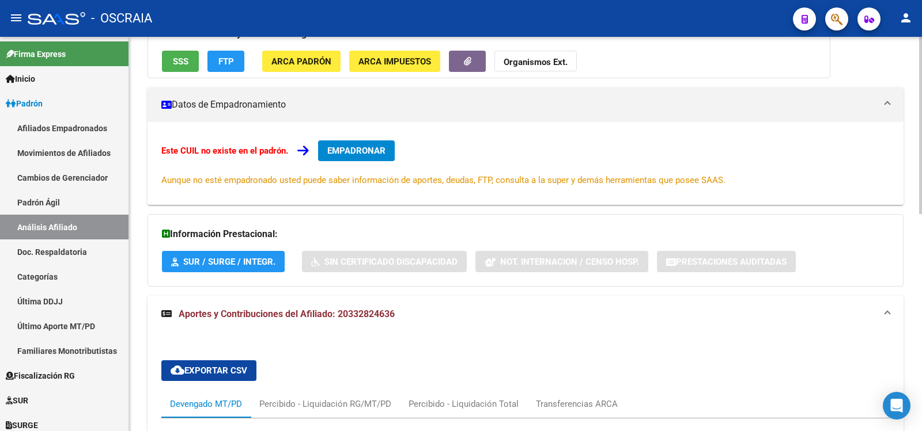
scroll to position [482, 0]
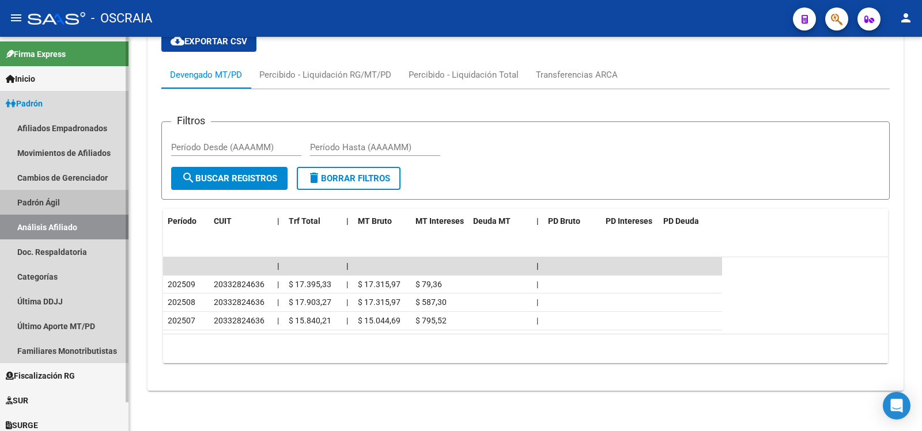
click at [70, 202] on link "Padrón Ágil" at bounding box center [64, 202] width 128 height 25
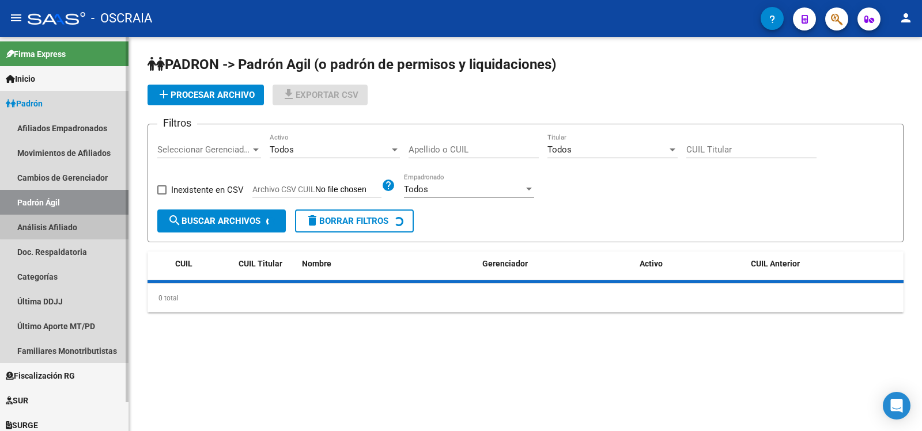
click at [77, 218] on link "Análisis Afiliado" at bounding box center [64, 227] width 128 height 25
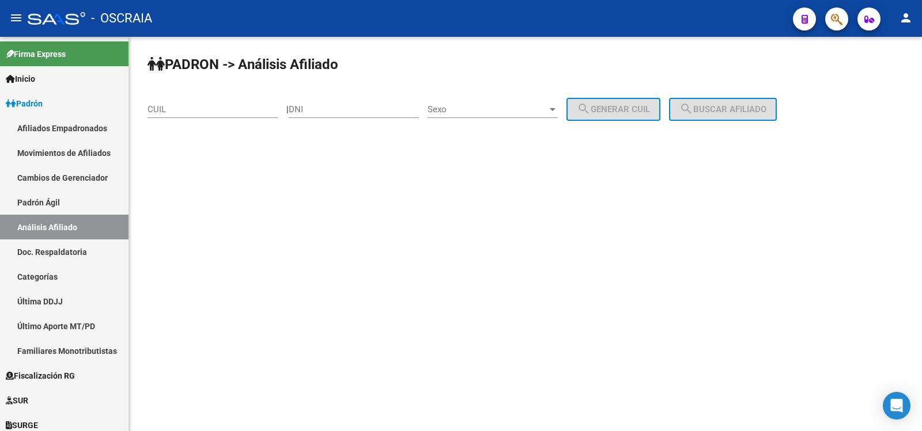
click at [187, 119] on div "CUIL" at bounding box center [212, 111] width 130 height 36
click at [192, 112] on input "CUIL" at bounding box center [212, 109] width 130 height 10
paste input "23-31297573-4"
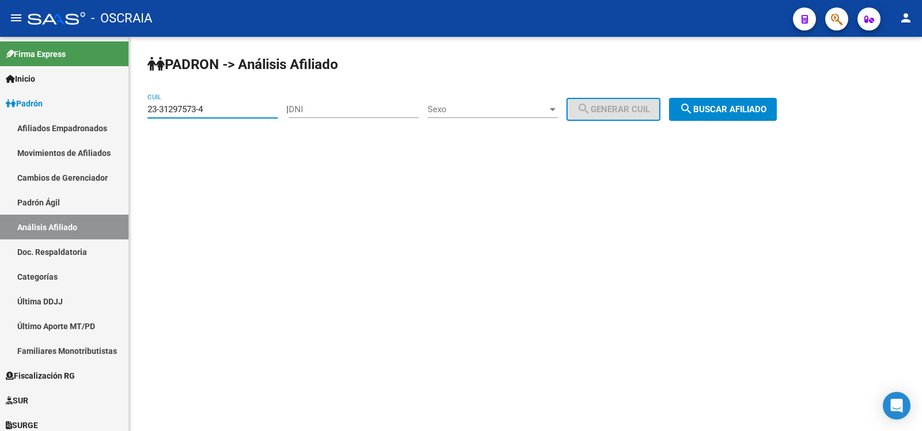
type input "23-31297573-4"
click at [727, 111] on span "search Buscar afiliado" at bounding box center [722, 109] width 87 height 10
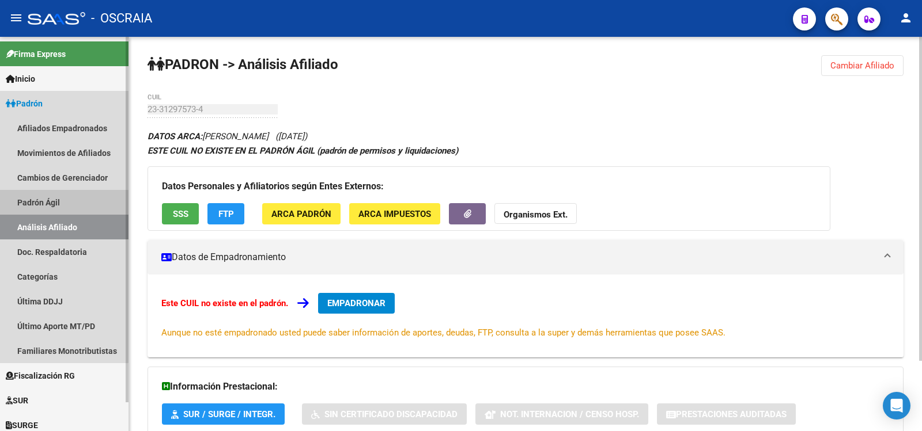
click at [59, 208] on link "Padrón Ágil" at bounding box center [64, 202] width 128 height 25
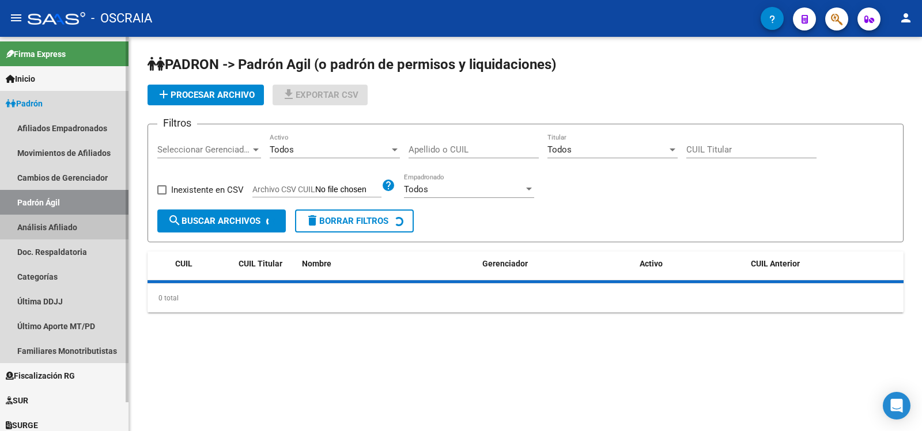
click at [62, 219] on link "Análisis Afiliado" at bounding box center [64, 227] width 128 height 25
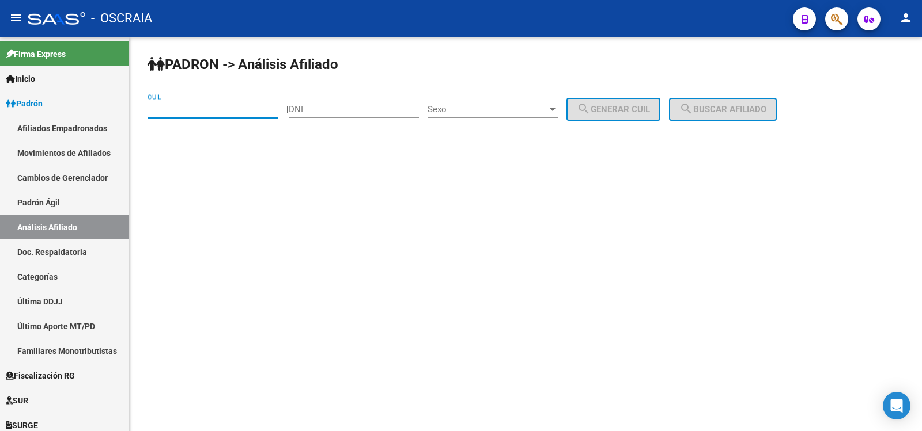
click at [222, 114] on input "CUIL" at bounding box center [212, 109] width 130 height 10
paste input "27-34418021-6"
type input "27-34418021-6"
click at [723, 108] on span "search Buscar afiliado" at bounding box center [722, 109] width 87 height 10
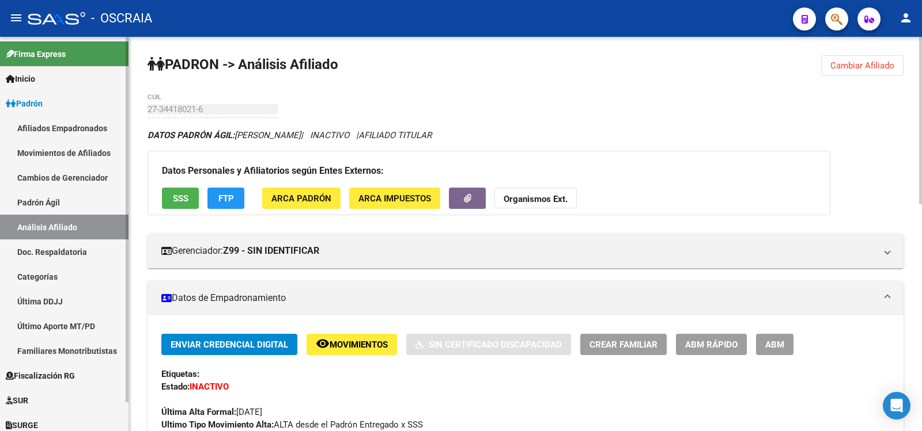
click at [100, 200] on link "Padrón Ágil" at bounding box center [64, 202] width 128 height 25
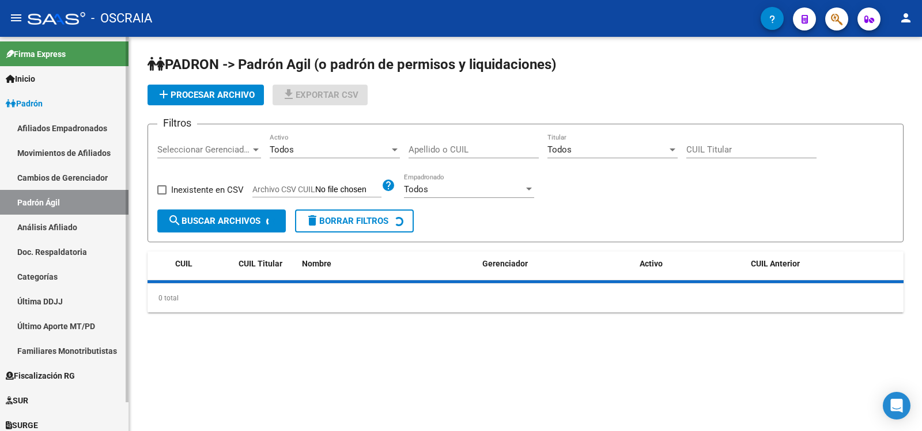
click at [100, 220] on link "Análisis Afiliado" at bounding box center [64, 227] width 128 height 25
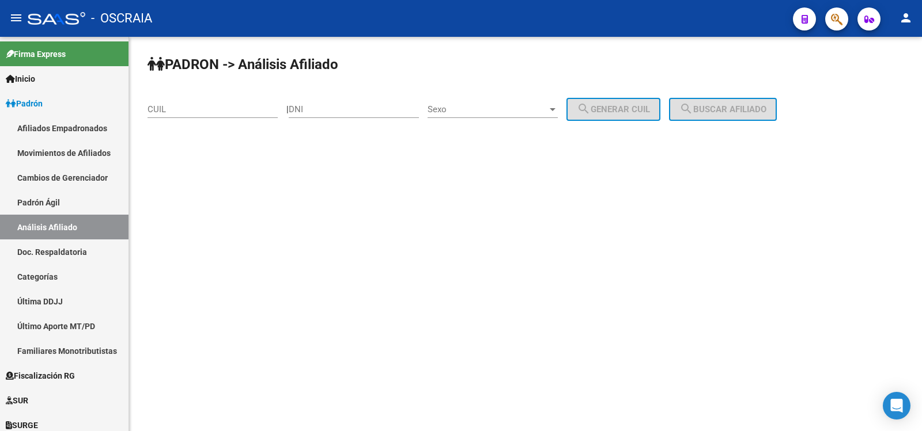
click at [184, 116] on div "CUIL" at bounding box center [212, 105] width 130 height 25
click at [188, 112] on input "CUIL" at bounding box center [212, 109] width 130 height 10
paste input "20-96428722-9"
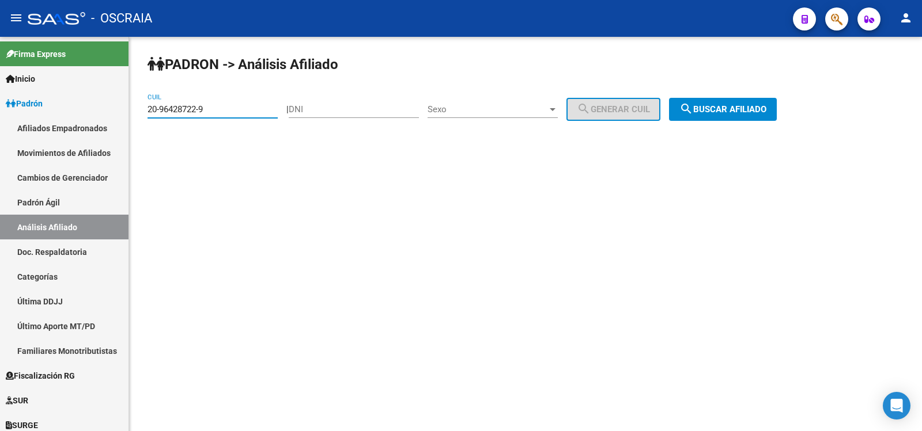
type input "20-96428722-9"
click at [731, 113] on span "search Buscar afiliado" at bounding box center [722, 109] width 87 height 10
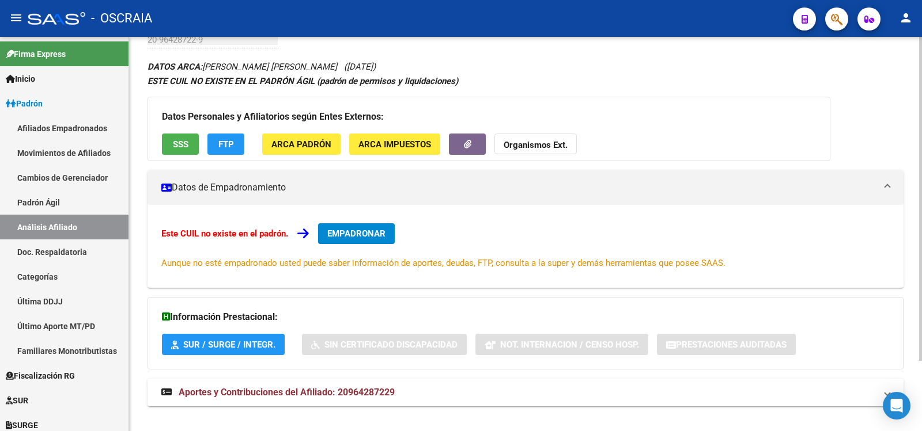
drag, startPoint x: 338, startPoint y: 385, endPoint x: 334, endPoint y: 366, distance: 19.4
click at [338, 386] on mat-expansion-panel-header "Aportes y Contribuciones del Afiliado: 20964287229" at bounding box center [525, 393] width 756 height 28
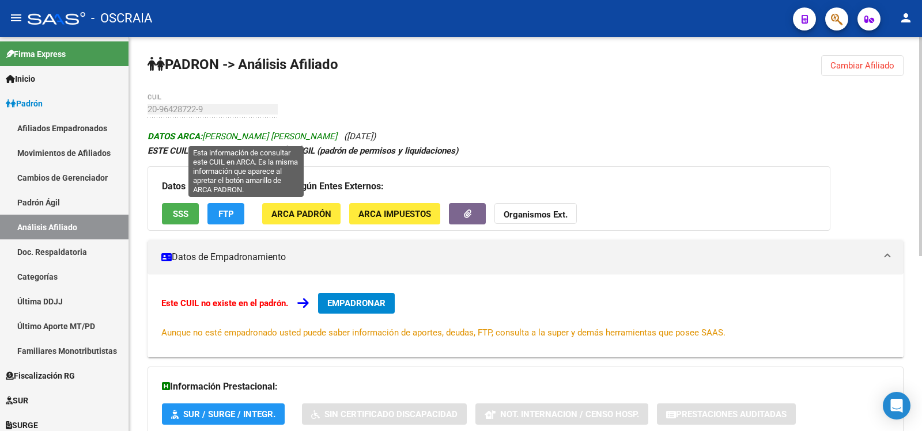
copy span "[PERSON_NAME] [PERSON_NAME]"
drag, startPoint x: 203, startPoint y: 135, endPoint x: 342, endPoint y: 132, distance: 138.8
click at [337, 132] on span "DATOS ARCA: [PERSON_NAME] [PERSON_NAME]" at bounding box center [241, 136] width 189 height 10
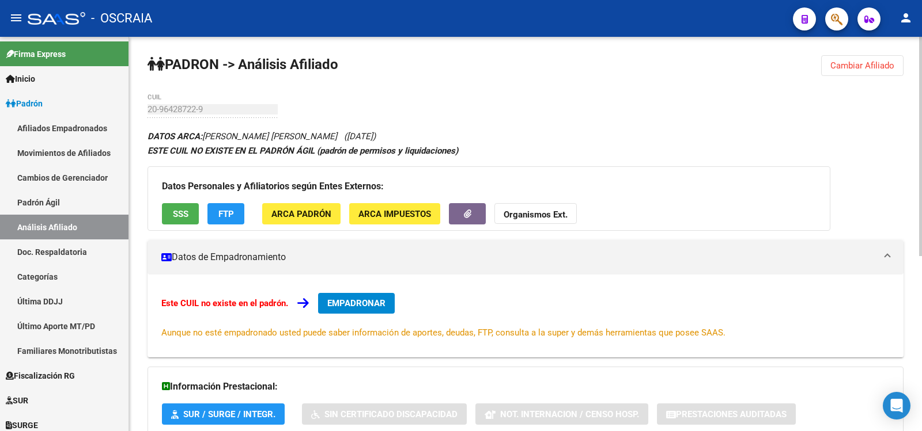
click at [147, 109] on div "PADRON -> Análisis Afiliado Cambiar Afiliado 20-96428722-9 CUIL DATOS ARCA: [PE…" at bounding box center [525, 391] width 793 height 709
drag, startPoint x: 349, startPoint y: 135, endPoint x: 415, endPoint y: 137, distance: 65.7
click at [415, 137] on div "DATOS ARCA: [PERSON_NAME] [PERSON_NAME] ([DATE]) ESTE CUIL NO EXISTE EN EL PADR…" at bounding box center [525, 423] width 756 height 589
copy span "([DATE])"
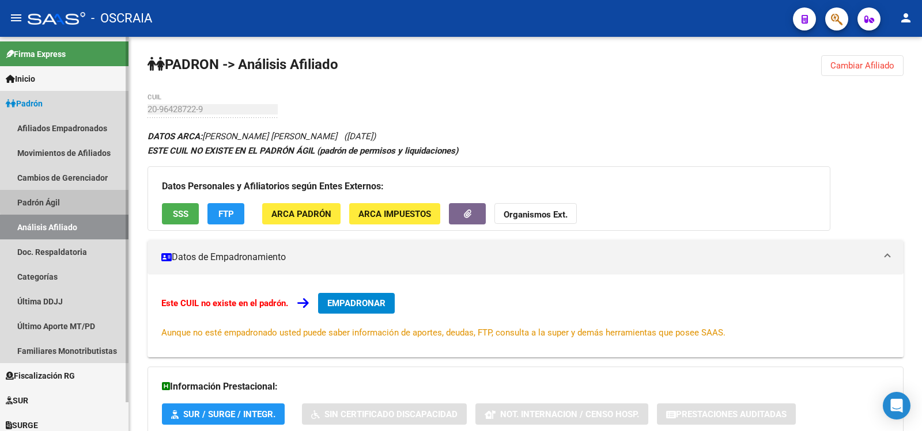
click at [74, 222] on link "Análisis Afiliado" at bounding box center [64, 227] width 128 height 25
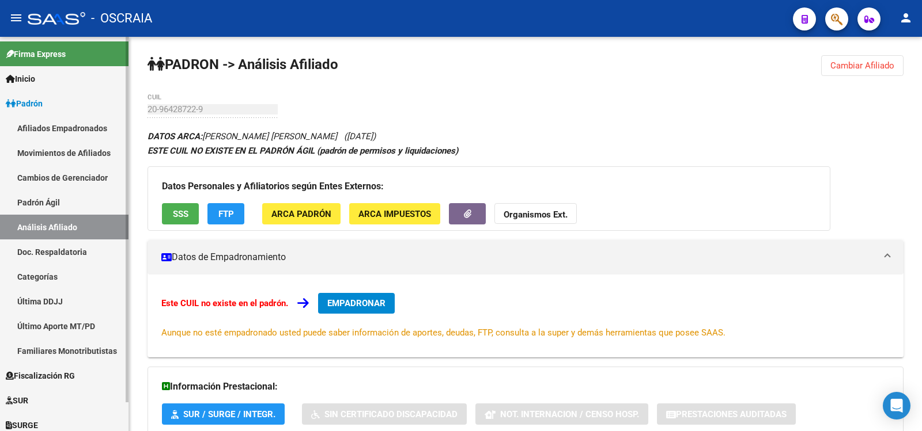
click at [50, 210] on link "Padrón Ágil" at bounding box center [64, 202] width 128 height 25
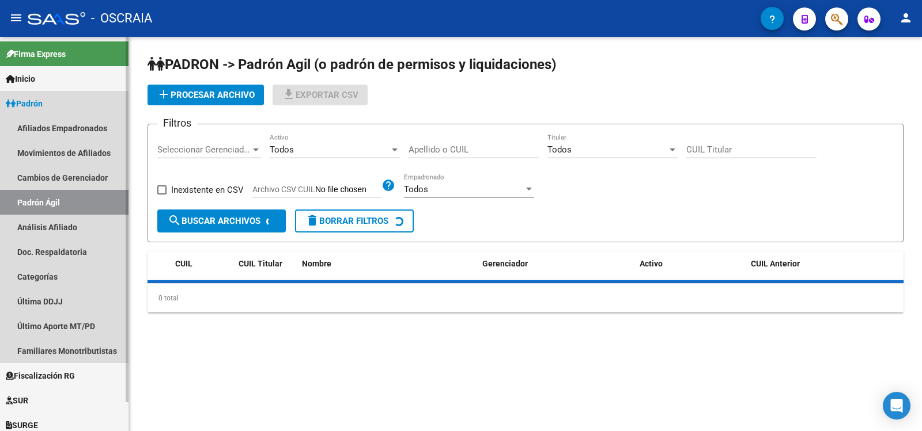
drag, startPoint x: 56, startPoint y: 220, endPoint x: 66, endPoint y: 216, distance: 10.1
click at [57, 221] on link "Análisis Afiliado" at bounding box center [64, 227] width 128 height 25
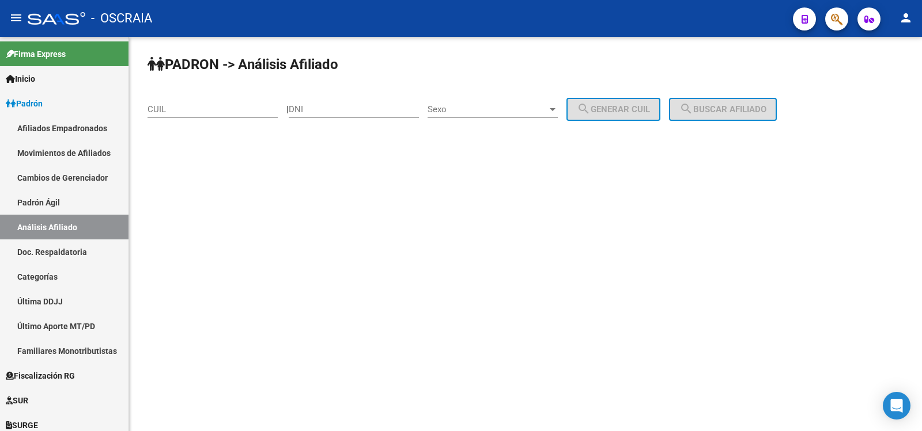
click at [205, 111] on input "CUIL" at bounding box center [212, 109] width 130 height 10
paste input "20-43460747-8"
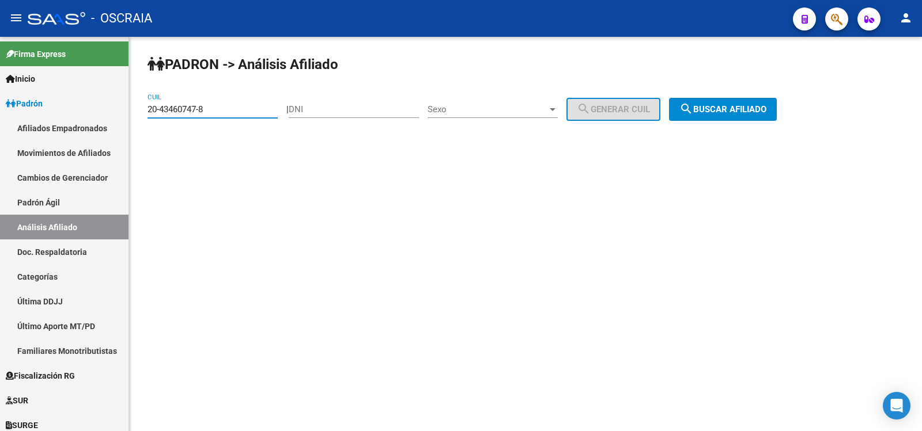
type input "20-43460747-8"
click at [693, 109] on mat-icon "search" at bounding box center [686, 109] width 14 height 14
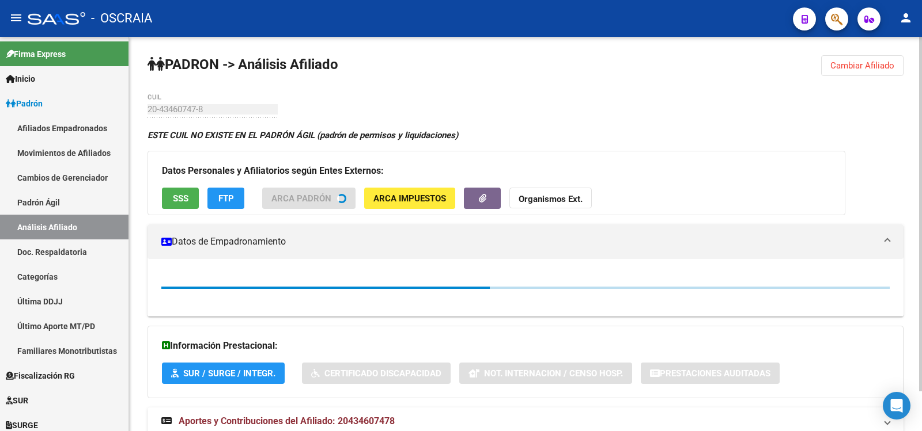
scroll to position [44, 0]
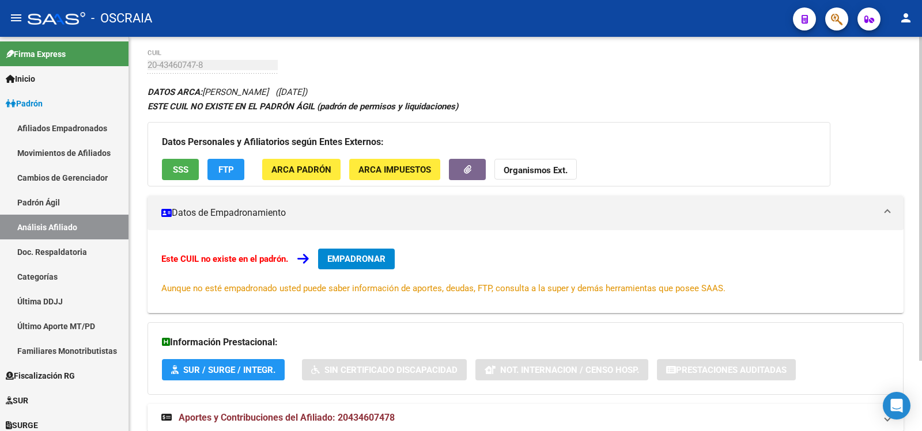
click at [344, 413] on span "Aportes y Contribuciones del Afiliado: 20434607478" at bounding box center [287, 417] width 216 height 11
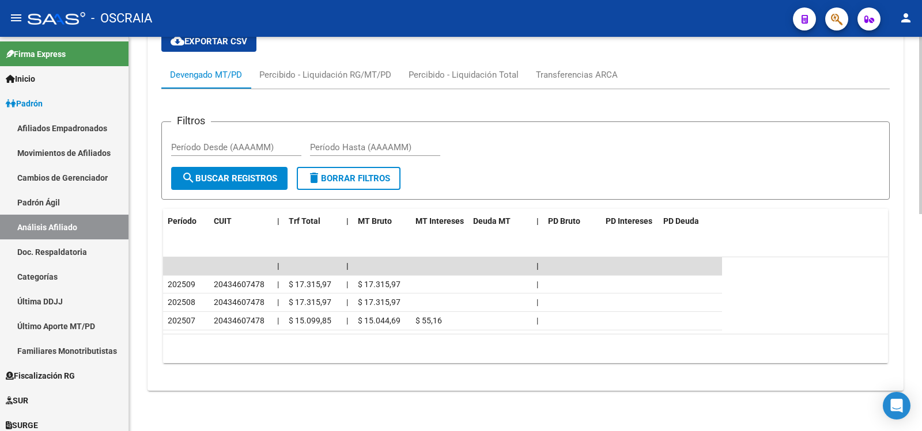
scroll to position [0, 0]
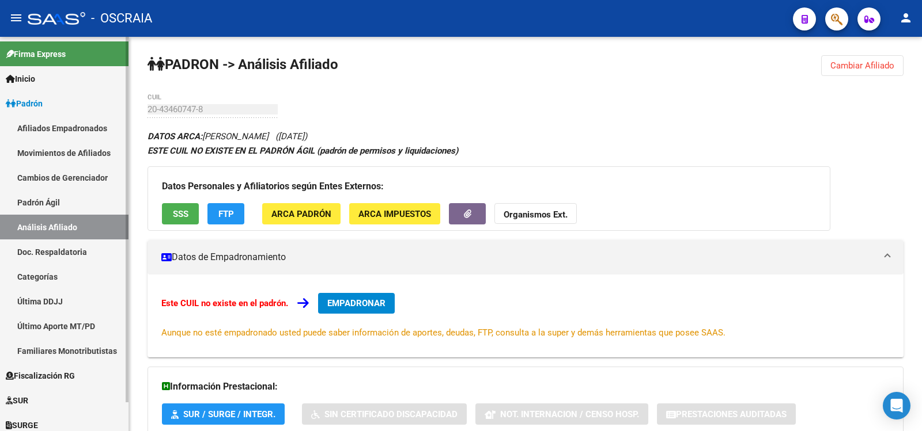
click at [56, 206] on link "Padrón Ágil" at bounding box center [64, 202] width 128 height 25
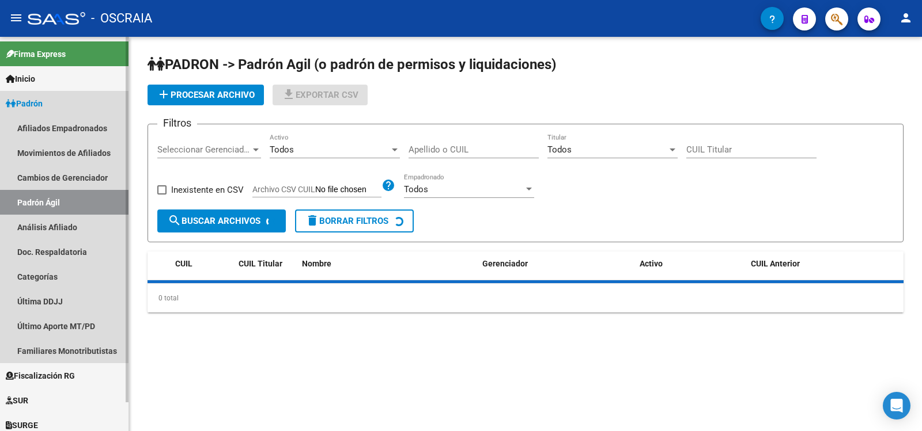
click at [65, 223] on link "Análisis Afiliado" at bounding box center [64, 227] width 128 height 25
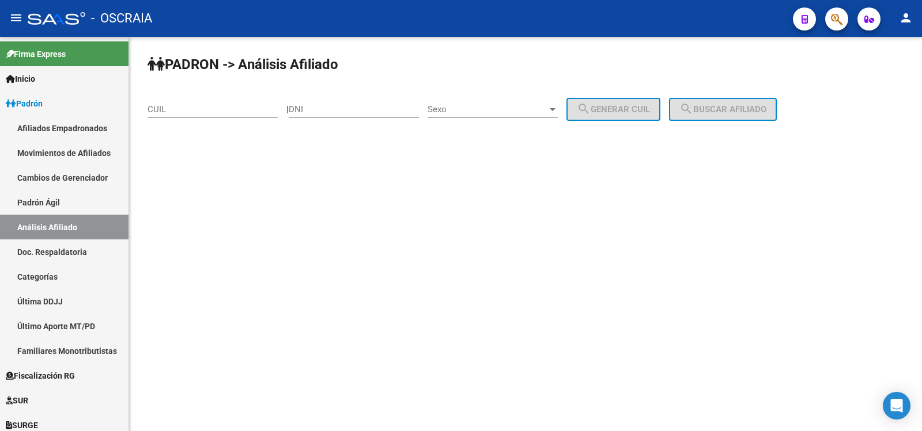
click at [222, 108] on input "CUIL" at bounding box center [212, 109] width 130 height 10
paste input "20-25195933-2"
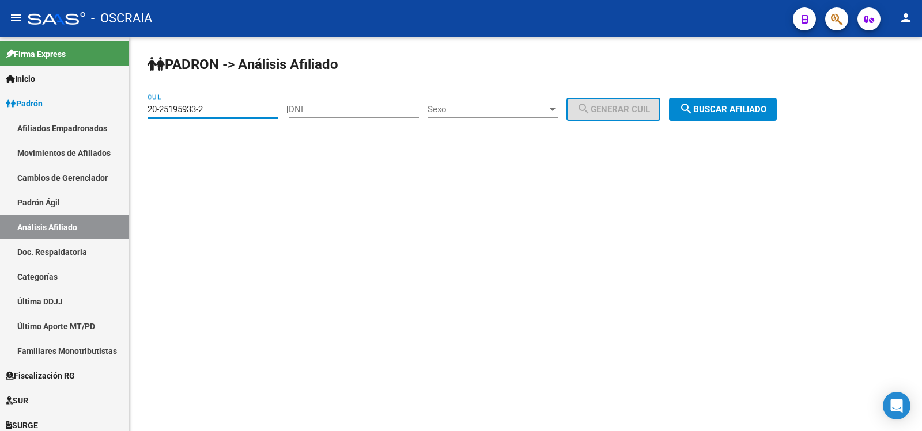
type input "20-25195933-2"
click at [742, 114] on span "search Buscar afiliado" at bounding box center [722, 109] width 87 height 10
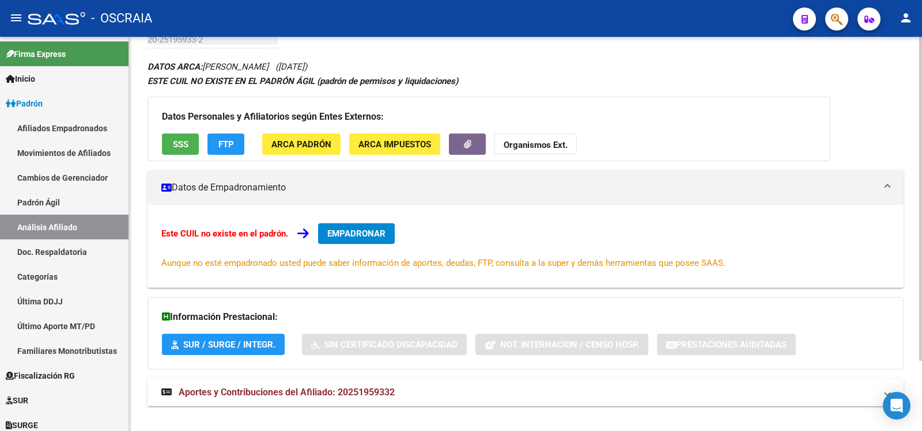
click at [313, 394] on span "Aportes y Contribuciones del Afiliado: 20251959332" at bounding box center [287, 392] width 216 height 11
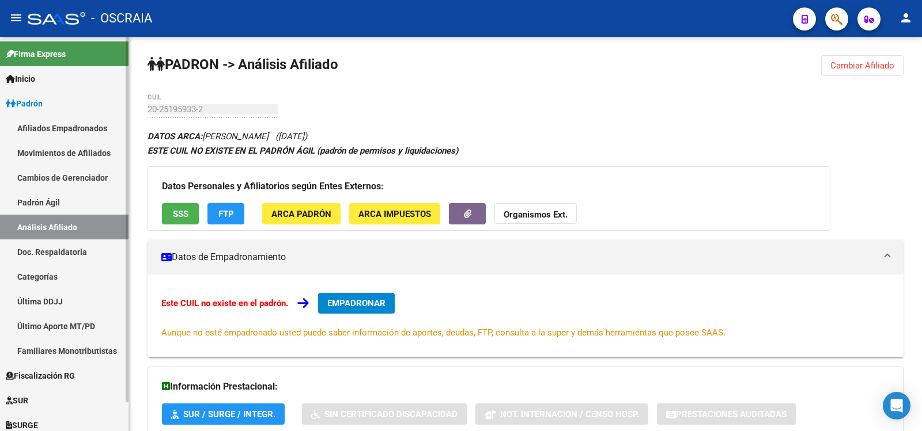
drag, startPoint x: 81, startPoint y: 209, endPoint x: 85, endPoint y: 230, distance: 21.7
click at [80, 209] on link "Padrón Ágil" at bounding box center [64, 202] width 128 height 25
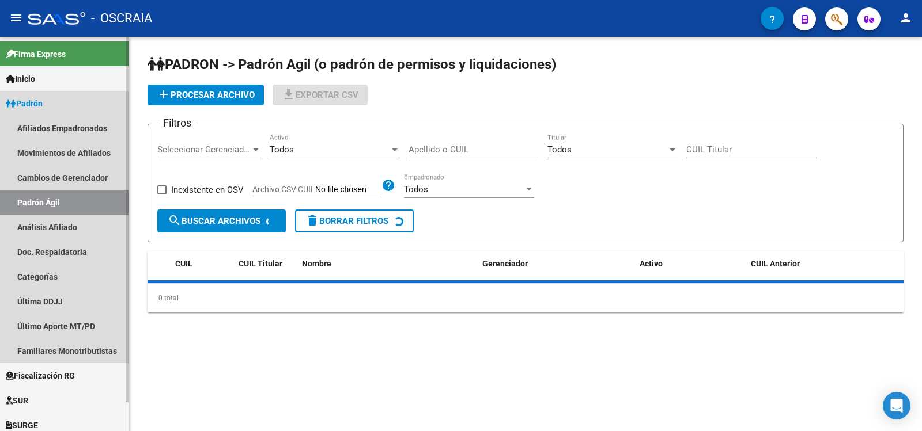
click at [85, 230] on link "Análisis Afiliado" at bounding box center [64, 227] width 128 height 25
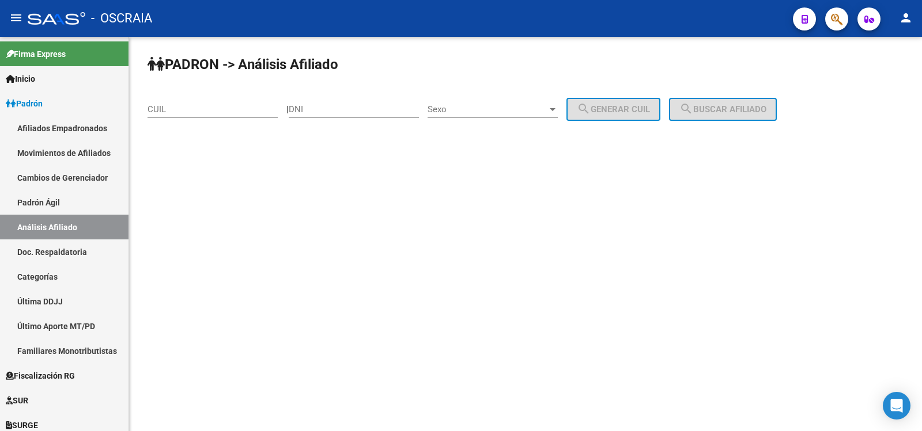
click at [198, 107] on input "CUIL" at bounding box center [212, 109] width 130 height 10
paste input "20-25223332"
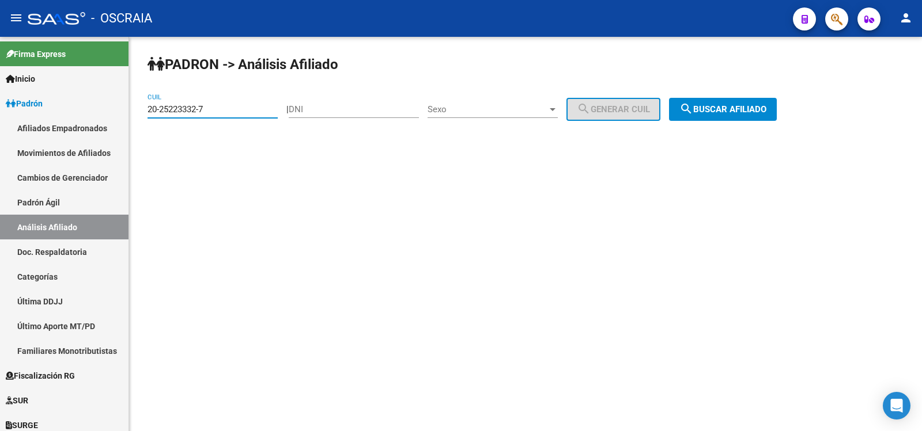
type input "20-25223332-7"
click at [693, 112] on mat-icon "search" at bounding box center [686, 109] width 14 height 14
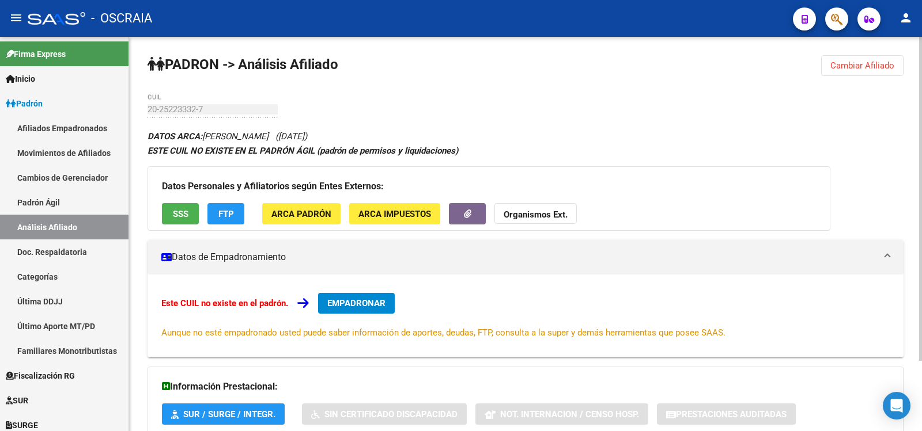
scroll to position [85, 0]
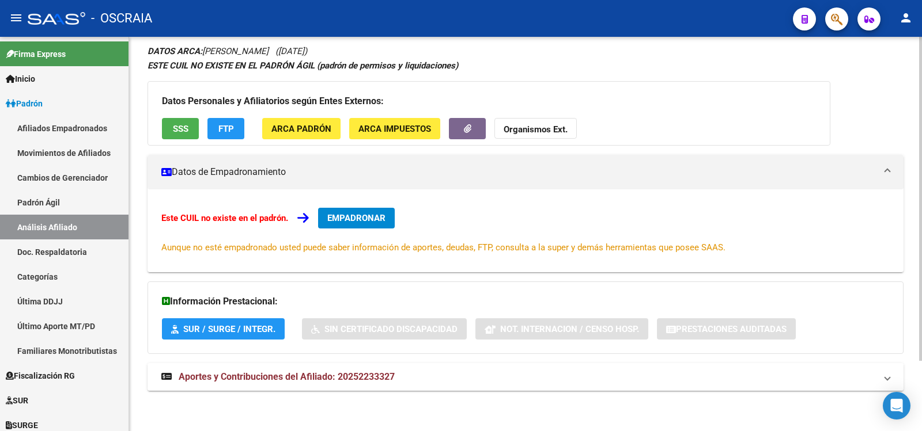
click at [381, 380] on span "Aportes y Contribuciones del Afiliado: 20252233327" at bounding box center [287, 377] width 216 height 11
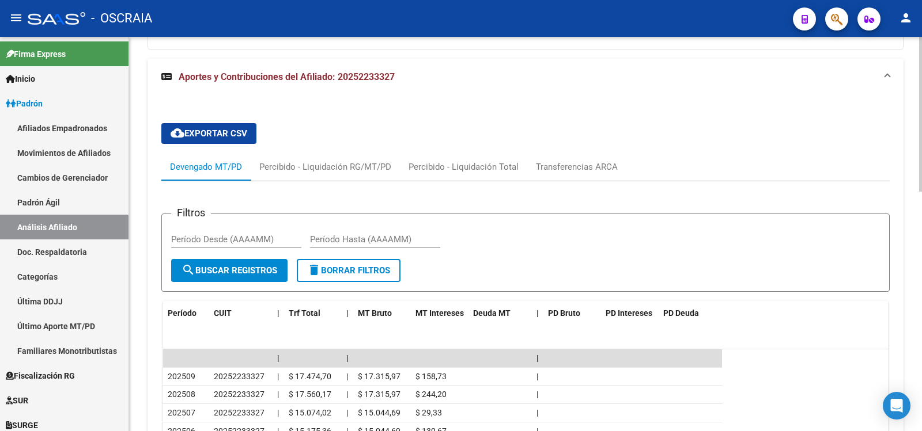
scroll to position [610, 0]
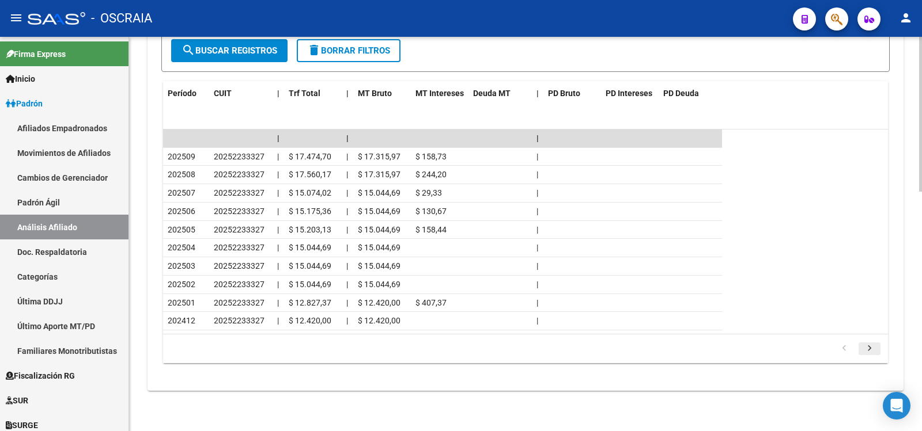
click at [871, 351] on icon "go to next page" at bounding box center [869, 350] width 15 height 14
click at [870, 350] on icon "go to next page" at bounding box center [869, 350] width 15 height 14
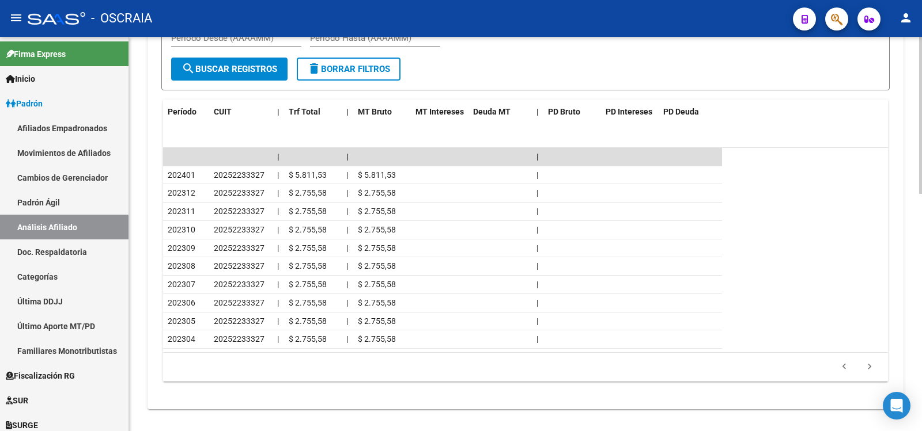
click at [870, 353] on div "179,769,313,486,231,570,000,000,000,000,000,000,000,000,000,000,000,000,000,000…" at bounding box center [525, 367] width 725 height 29
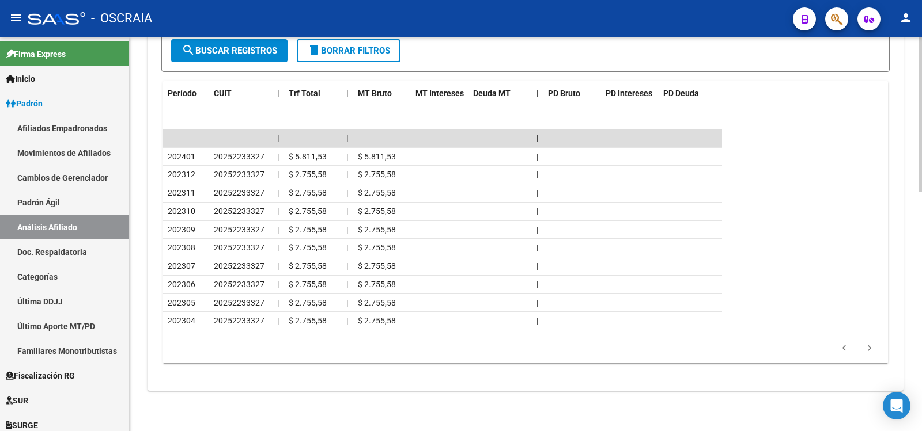
click at [870, 350] on icon "go to next page" at bounding box center [869, 350] width 15 height 14
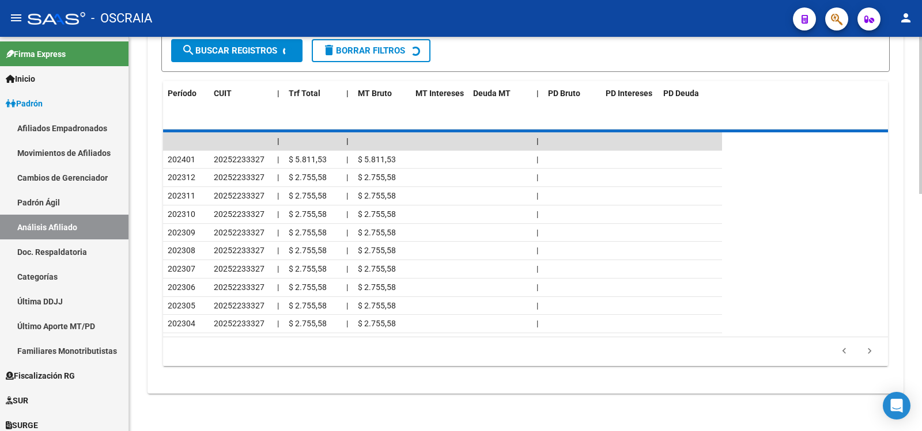
click at [870, 350] on div "179,769,313,486,231,570,000,000,000,000,000,000,000,000,000,000,000,000,000,000…" at bounding box center [525, 352] width 725 height 29
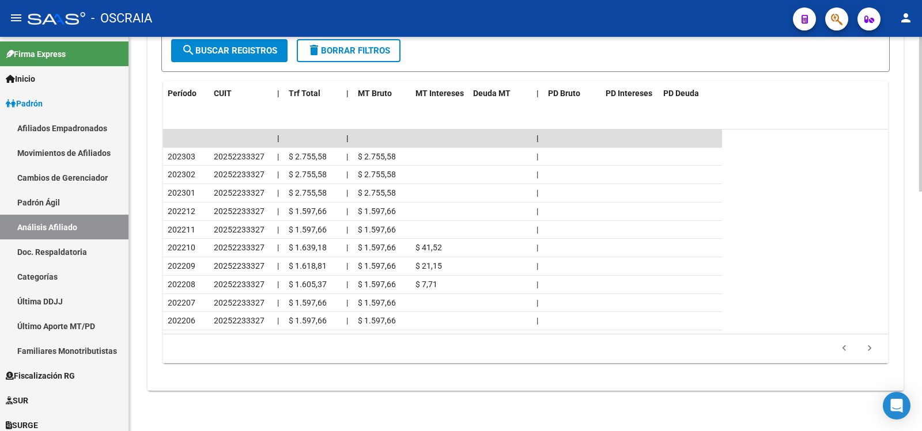
click at [870, 350] on icon "go to next page" at bounding box center [869, 350] width 15 height 14
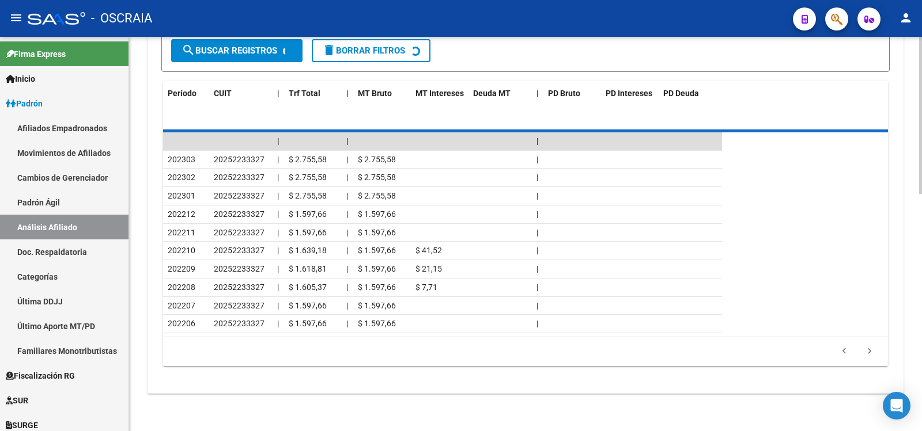
click at [870, 350] on div "179,769,313,486,231,570,000,000,000,000,000,000,000,000,000,000,000,000,000,000…" at bounding box center [525, 352] width 725 height 29
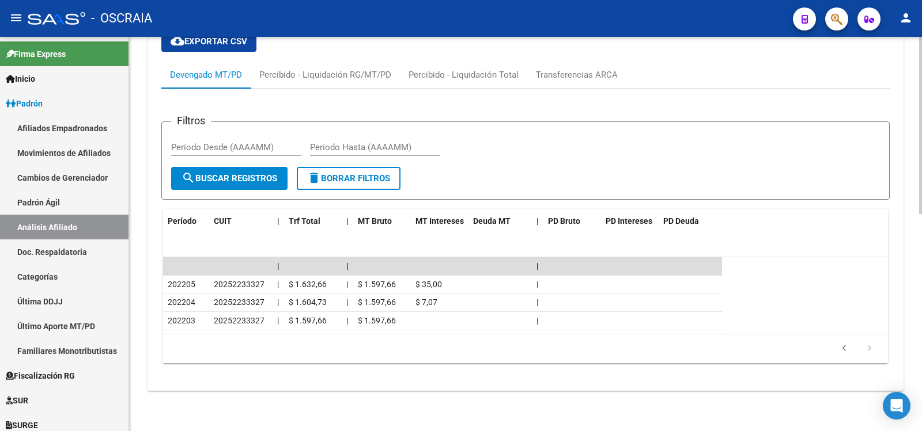
scroll to position [482, 0]
click at [870, 350] on icon "go to next page" at bounding box center [869, 350] width 15 height 14
click at [847, 353] on icon "go to previous page" at bounding box center [843, 350] width 15 height 14
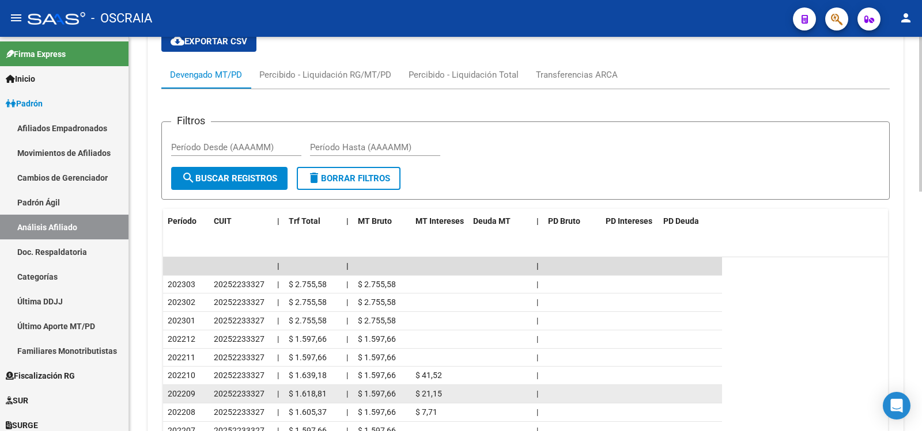
scroll to position [610, 0]
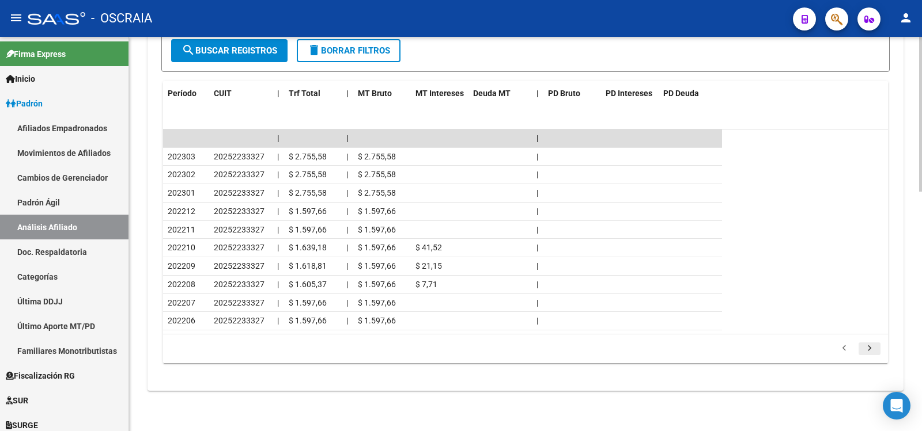
click at [863, 346] on icon "go to next page" at bounding box center [869, 350] width 15 height 14
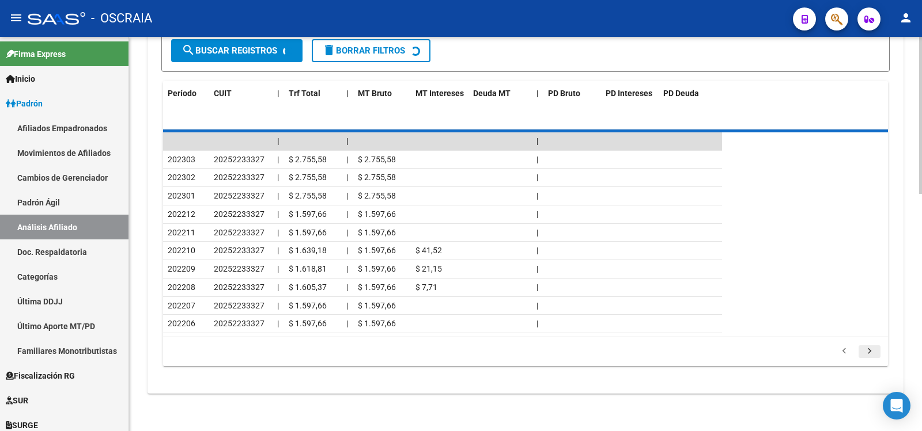
click at [864, 346] on div "179,769,313,486,231,570,000,000,000,000,000,000,000,000,000,000,000,000,000,000…" at bounding box center [525, 352] width 725 height 29
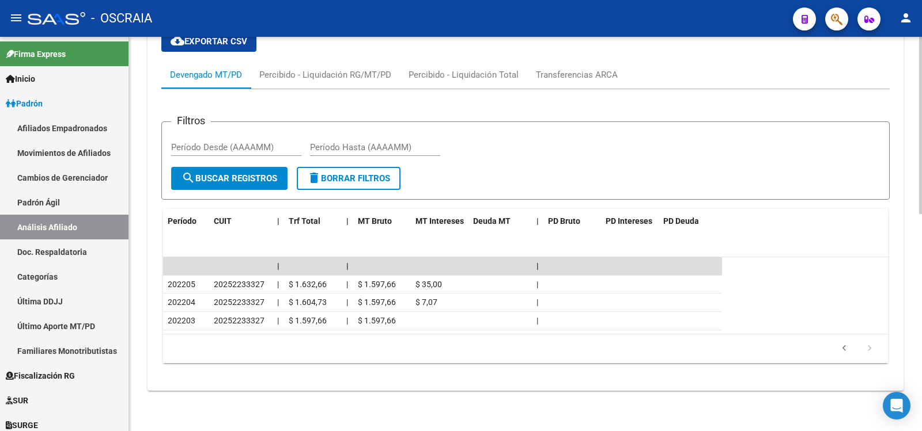
click at [867, 348] on icon "go to next page" at bounding box center [869, 350] width 15 height 14
click at [842, 348] on icon "go to previous page" at bounding box center [843, 350] width 15 height 14
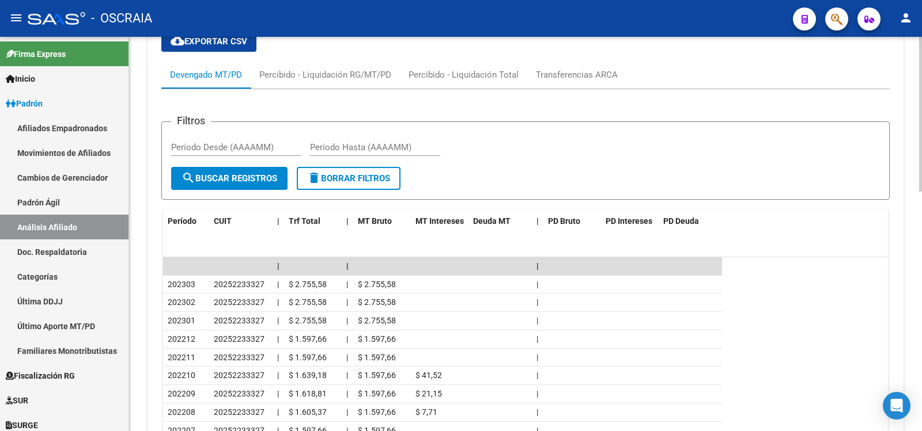
click at [842, 348] on datatable-row-wrapper "202212 20252233327 | $ 1.597,66 | $ 1.597,66 |" at bounding box center [525, 340] width 725 height 18
click at [98, 193] on link "Padrón Ágil" at bounding box center [64, 202] width 128 height 25
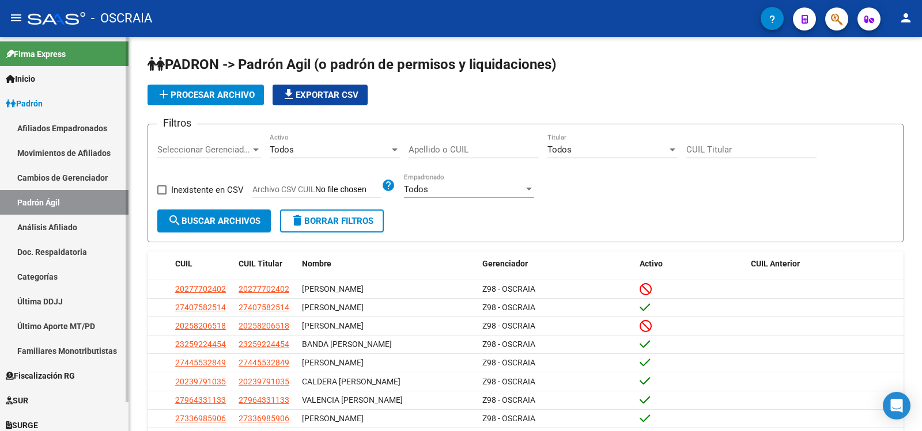
click at [85, 223] on link "Análisis Afiliado" at bounding box center [64, 227] width 128 height 25
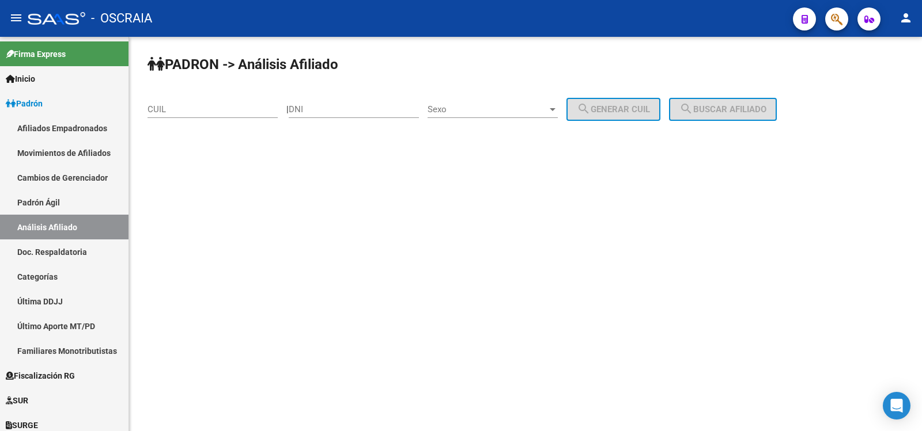
drag, startPoint x: 199, startPoint y: 114, endPoint x: 209, endPoint y: 112, distance: 10.5
click at [199, 113] on input "CUIL" at bounding box center [212, 109] width 130 height 10
paste input "20-28029159-6"
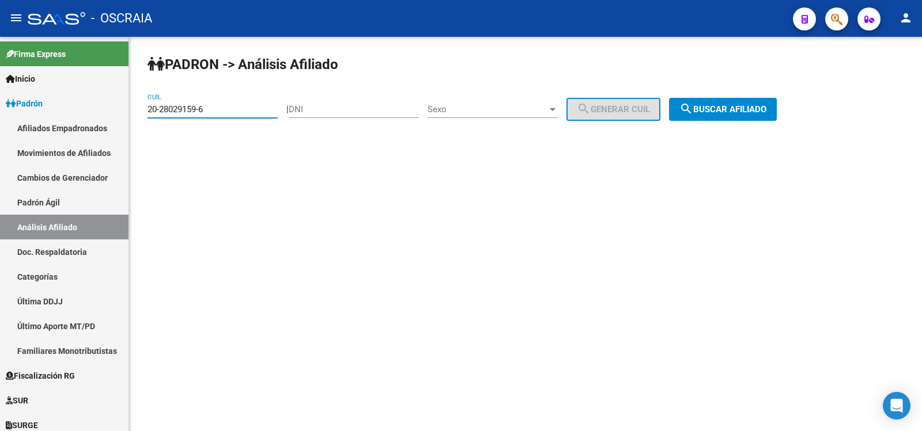
type input "20-28029159-6"
click at [730, 116] on button "search Buscar afiliado" at bounding box center [723, 109] width 108 height 23
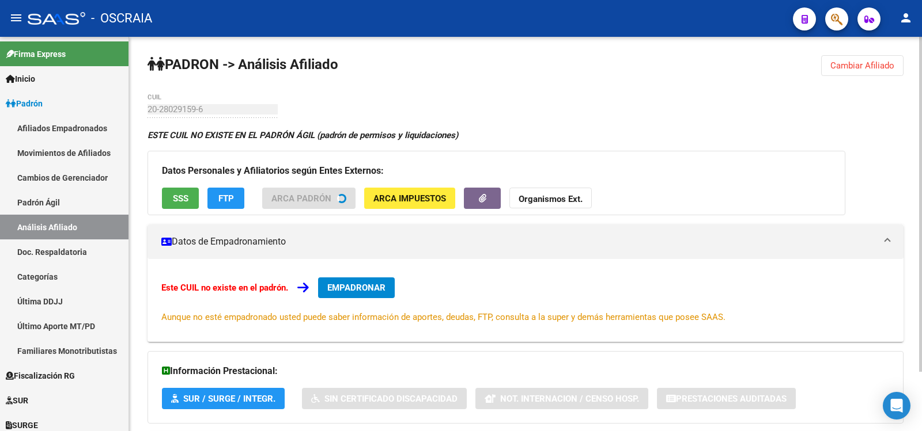
scroll to position [85, 0]
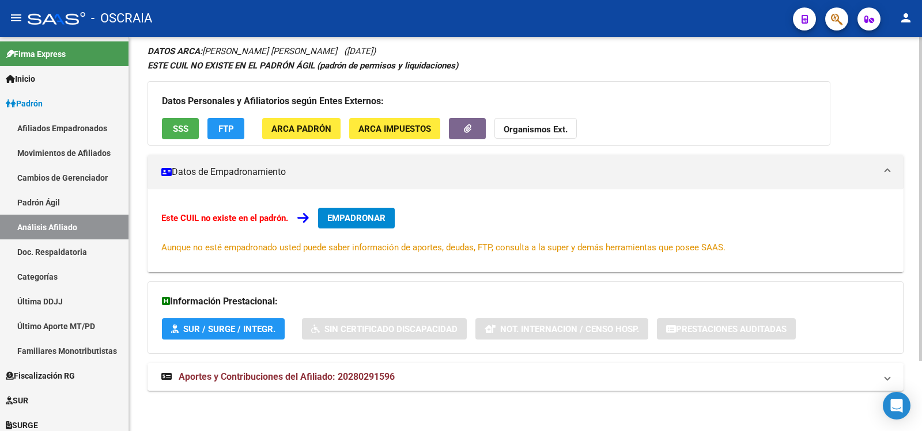
click at [337, 370] on mat-expansion-panel-header "Aportes y Contribuciones del Afiliado: 20280291596" at bounding box center [525, 377] width 756 height 28
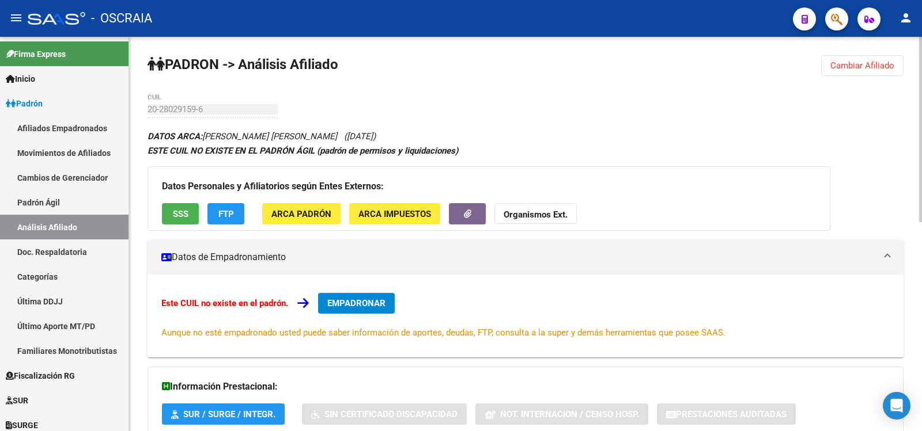
scroll to position [445, 0]
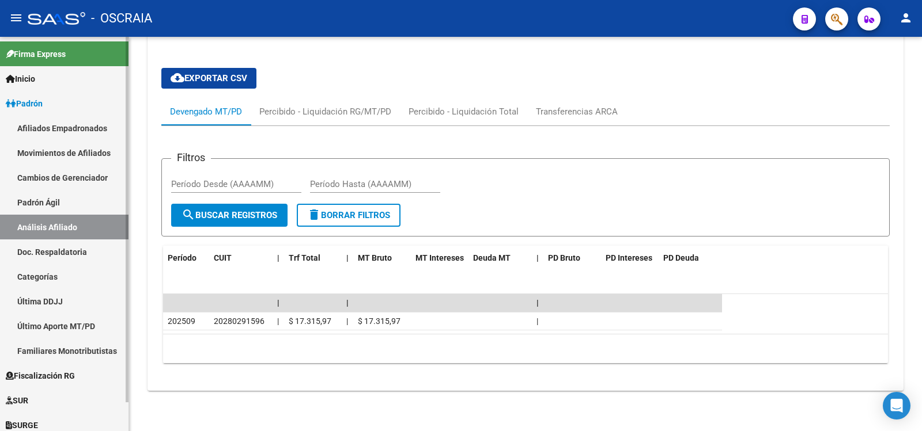
click at [69, 214] on link "Padrón Ágil" at bounding box center [64, 202] width 128 height 25
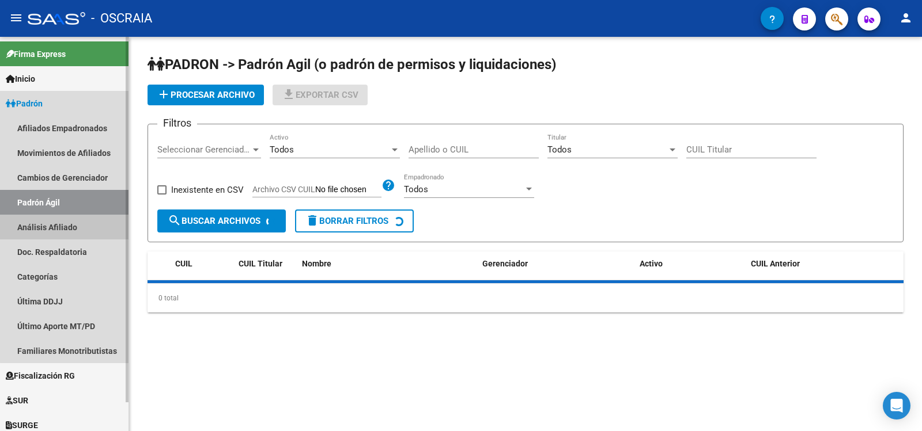
click at [69, 222] on link "Análisis Afiliado" at bounding box center [64, 227] width 128 height 25
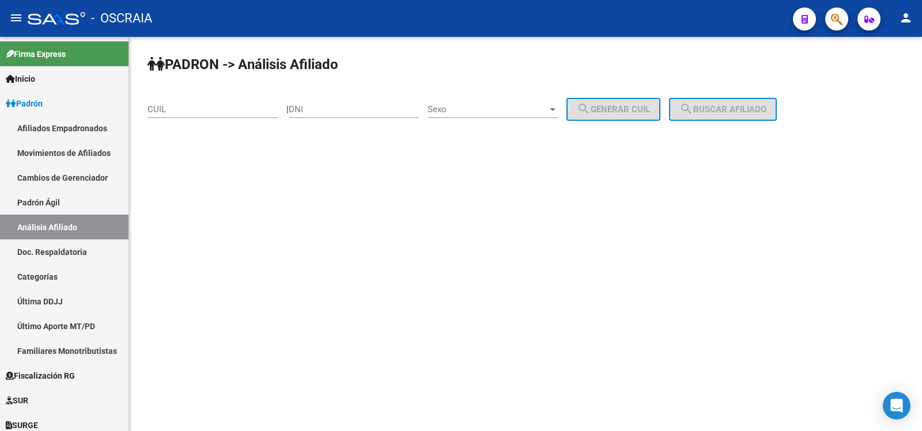
click at [177, 106] on input "CUIL" at bounding box center [212, 109] width 130 height 10
paste input "27-26674347-0"
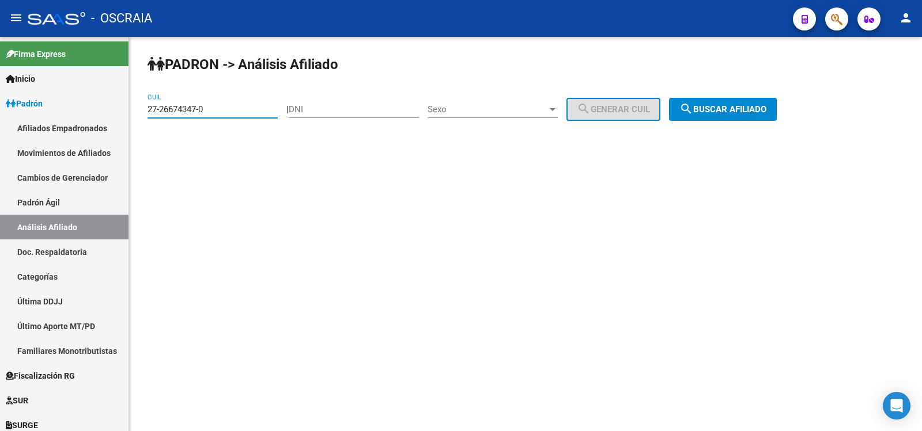
type input "27-26674347-0"
click at [771, 121] on div "PADRON -> Análisis Afiliado 27-26674347-0 CUIL | DNI Sexo Sexo search Generar C…" at bounding box center [525, 97] width 793 height 121
click at [755, 109] on span "search Buscar afiliado" at bounding box center [722, 109] width 87 height 10
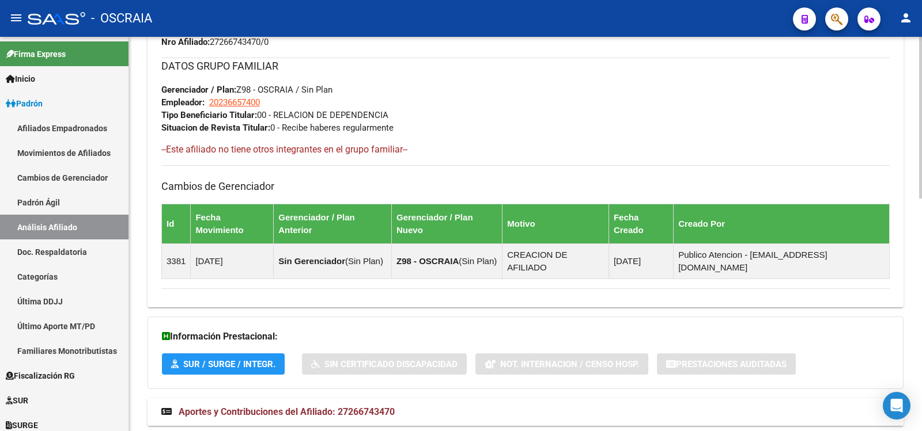
click at [380, 399] on mat-expansion-panel-header "Aportes y Contribuciones del Afiliado: 27266743470" at bounding box center [525, 413] width 756 height 28
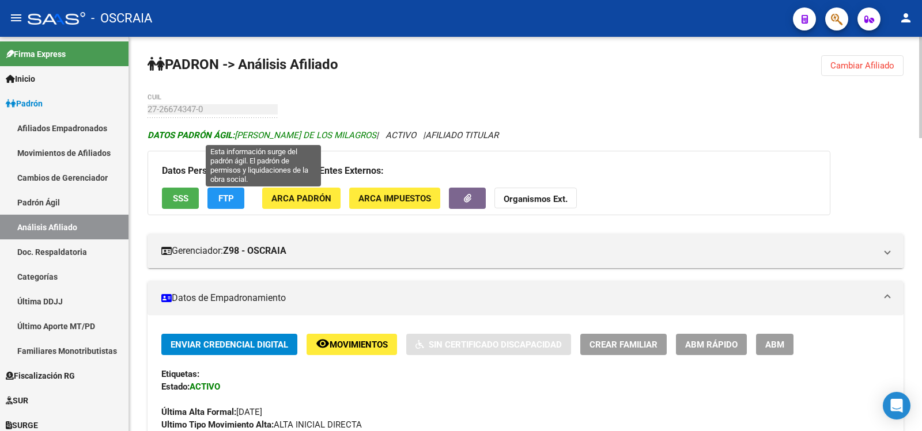
copy span "[PERSON_NAME] DE LOS MILAGROS"
drag, startPoint x: 239, startPoint y: 133, endPoint x: 377, endPoint y: 131, distance: 138.2
click at [376, 131] on span "DATOS PADRÓN ÁGIL: [PERSON_NAME]" at bounding box center [261, 135] width 229 height 10
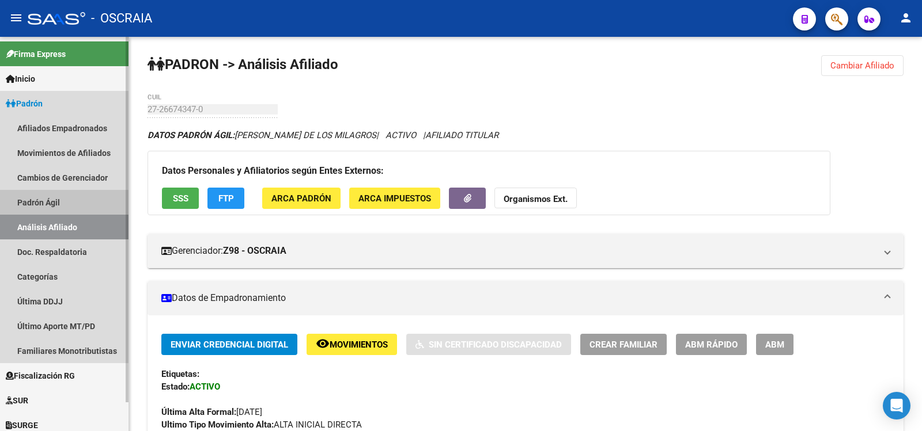
click at [41, 207] on link "Padrón Ágil" at bounding box center [64, 202] width 128 height 25
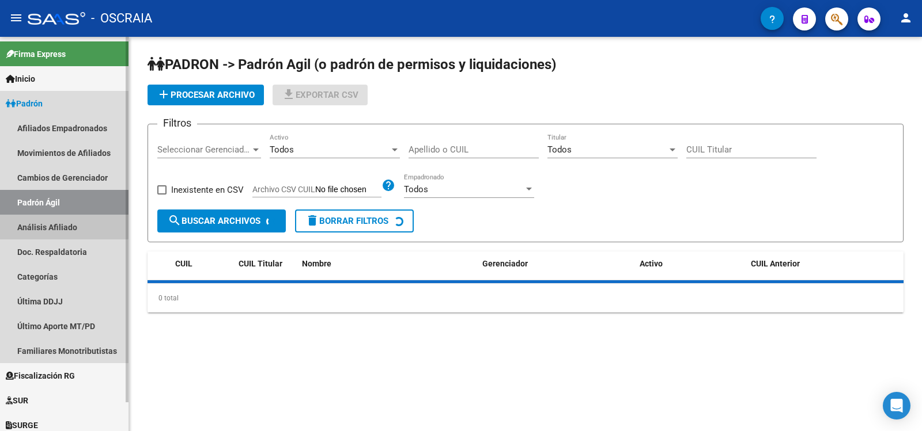
click at [51, 222] on link "Análisis Afiliado" at bounding box center [64, 227] width 128 height 25
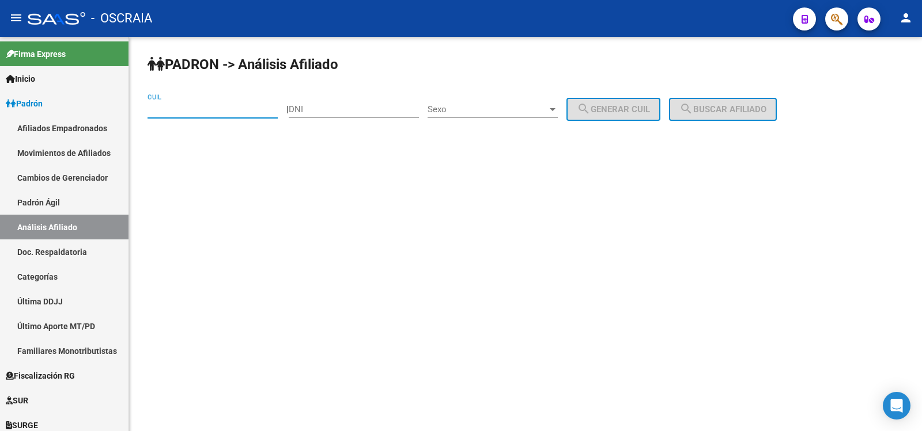
click at [210, 105] on input "CUIL" at bounding box center [212, 109] width 130 height 10
paste input "20-25223332"
type input "20-25223332-7"
click at [693, 103] on mat-icon "search" at bounding box center [686, 109] width 14 height 14
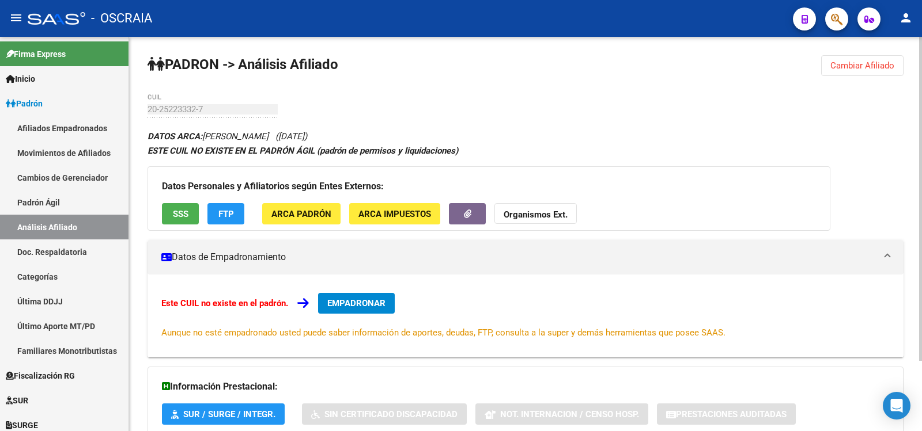
scroll to position [85, 0]
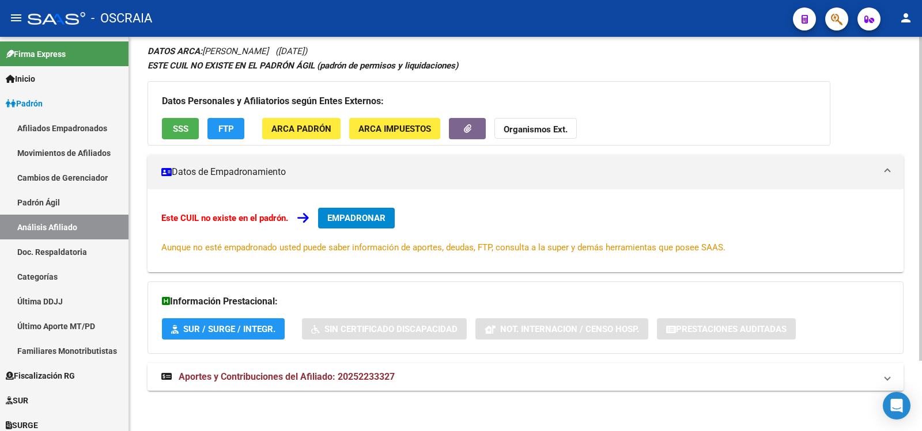
click at [320, 375] on mat-expansion-panel-header "Aportes y Contribuciones del Afiliado: 20252233327" at bounding box center [525, 377] width 756 height 28
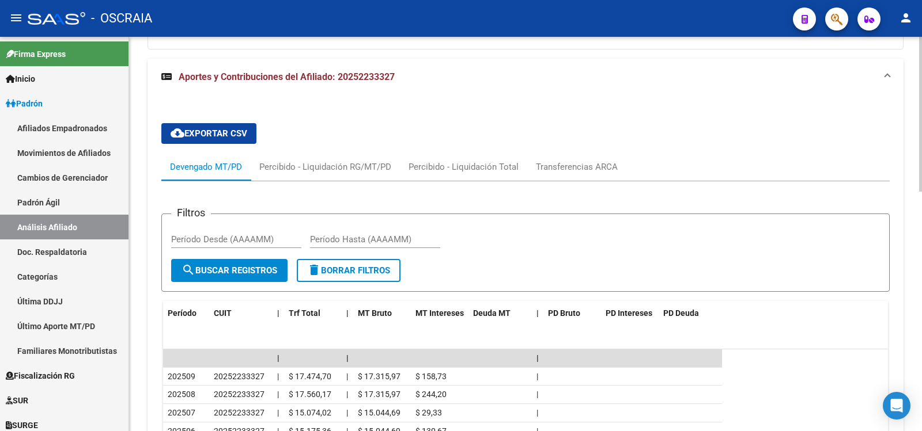
scroll to position [582, 0]
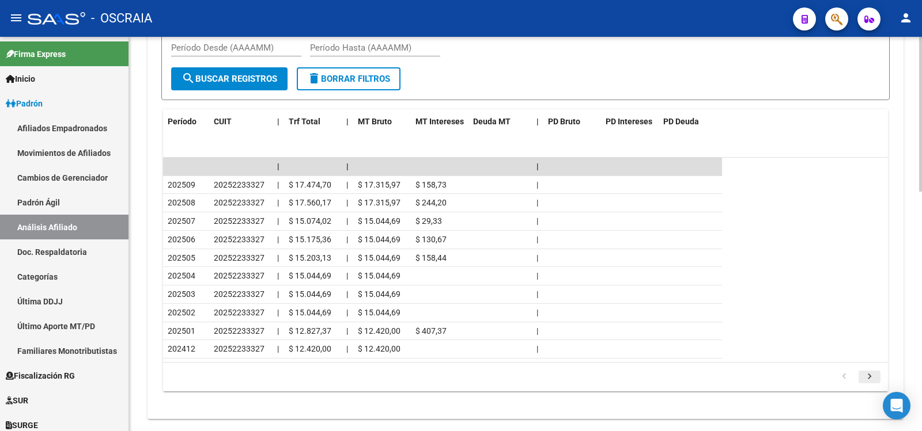
click at [863, 374] on icon "go to next page" at bounding box center [869, 379] width 15 height 14
click at [863, 374] on div "179,769,313,486,231,570,000,000,000,000,000,000,000,000,000,000,000,000,000,000…" at bounding box center [525, 377] width 725 height 29
click at [863, 374] on icon "go to next page" at bounding box center [869, 379] width 15 height 14
click at [867, 376] on icon "go to next page" at bounding box center [869, 379] width 15 height 14
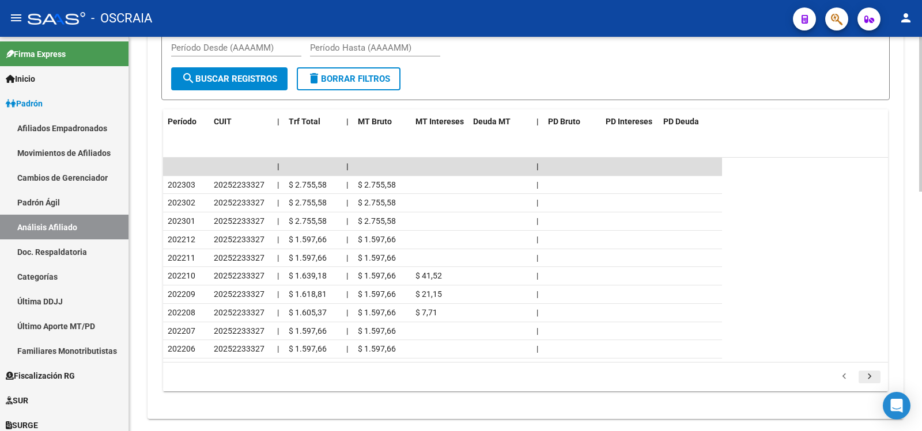
click at [867, 376] on icon "go to next page" at bounding box center [869, 379] width 15 height 14
click at [867, 376] on div "179,769,313,486,231,570,000,000,000,000,000,000,000,000,000,000,000,000,000,000…" at bounding box center [525, 377] width 725 height 29
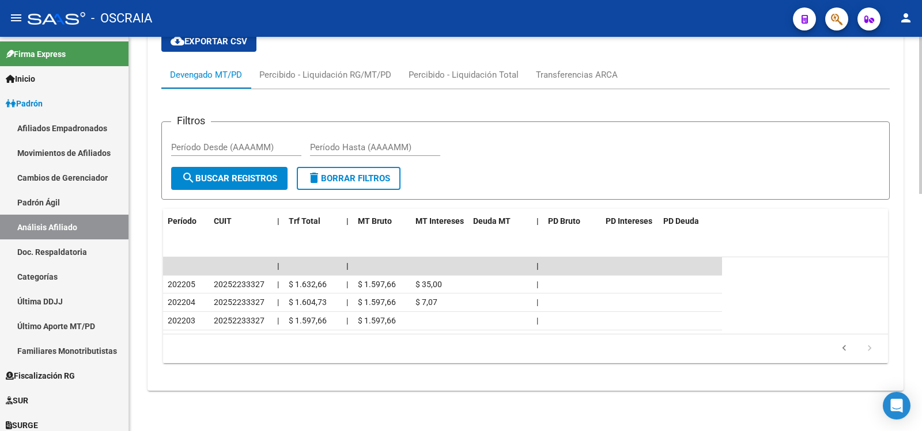
scroll to position [482, 0]
click at [844, 351] on icon "go to previous page" at bounding box center [843, 350] width 15 height 14
click at [844, 351] on div "50 total 1 2 3 4 5" at bounding box center [525, 349] width 725 height 29
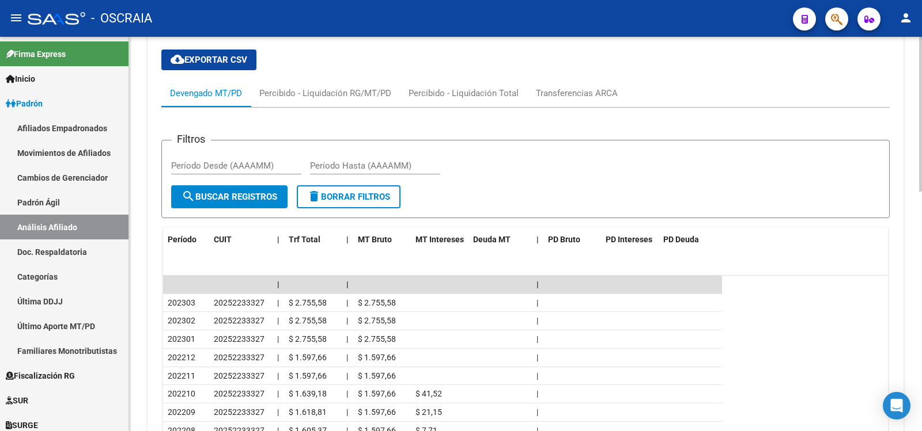
scroll to position [610, 0]
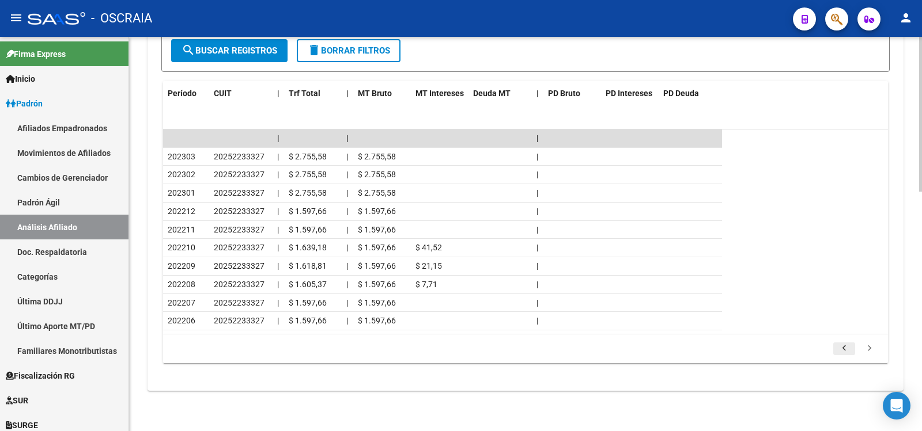
click at [847, 352] on icon "go to previous page" at bounding box center [843, 350] width 15 height 14
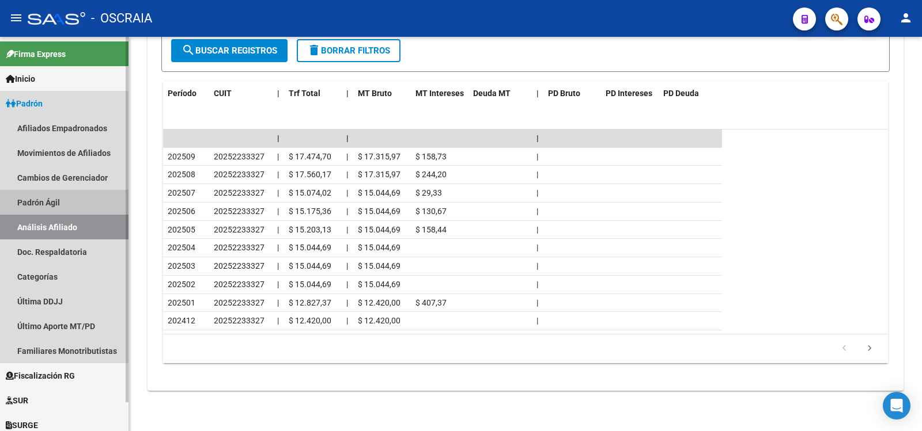
drag, startPoint x: 60, startPoint y: 202, endPoint x: 63, endPoint y: 218, distance: 16.4
click at [60, 203] on link "Padrón Ágil" at bounding box center [64, 202] width 128 height 25
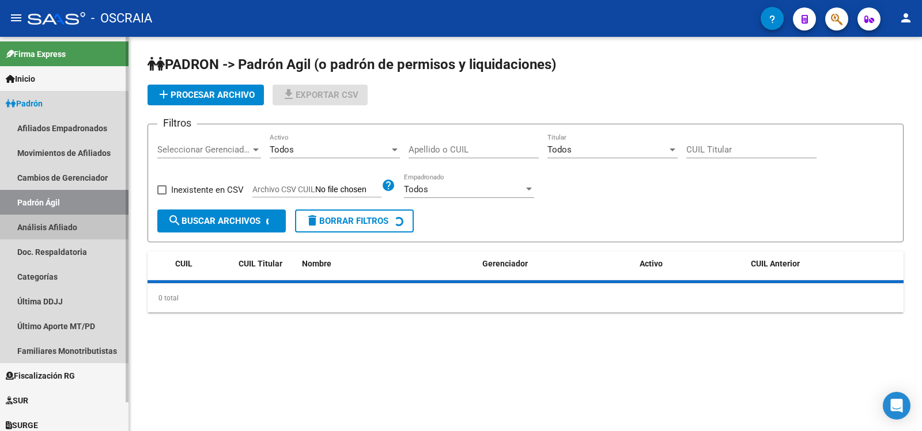
click at [63, 218] on link "Análisis Afiliado" at bounding box center [64, 227] width 128 height 25
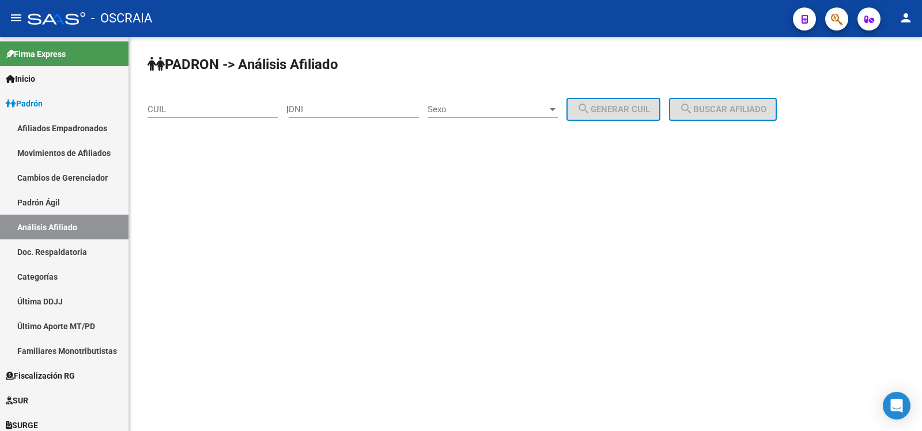
click at [212, 109] on input "CUIL" at bounding box center [212, 109] width 130 height 10
paste input "27-57653046-9"
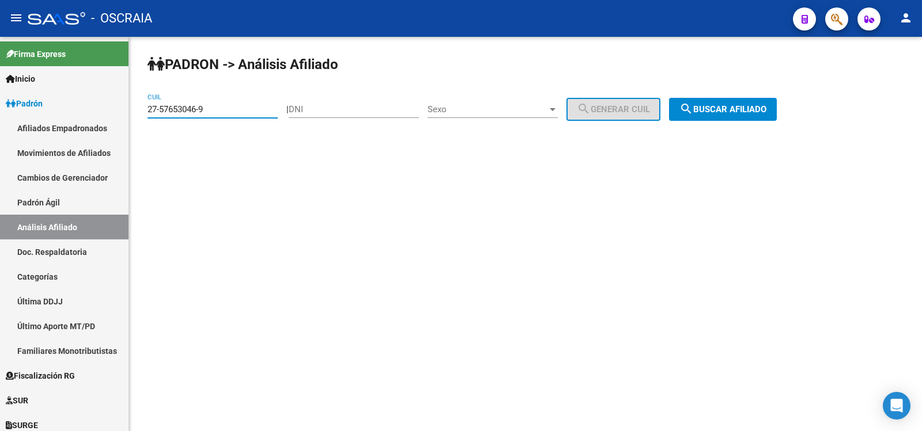
type input "27-57653046-9"
click at [746, 104] on button "search Buscar afiliado" at bounding box center [723, 109] width 108 height 23
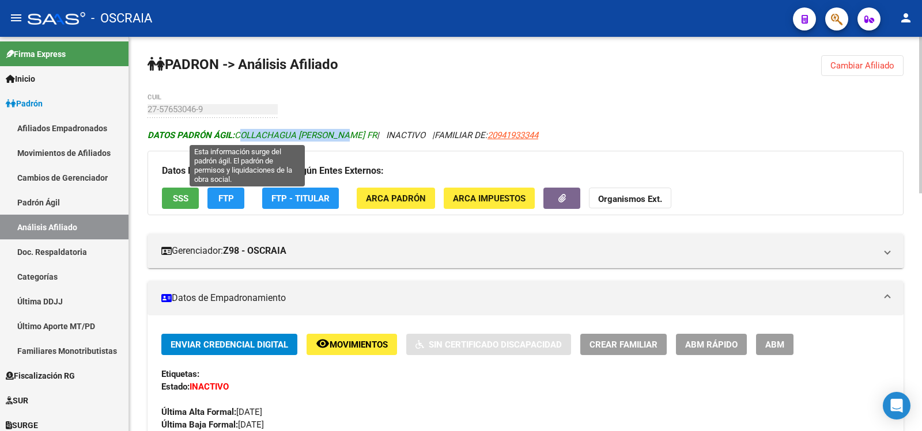
copy span "COLLACHAGUA [PERSON_NAME] FR"
drag, startPoint x: 344, startPoint y: 135, endPoint x: 237, endPoint y: 137, distance: 107.7
click at [237, 137] on span "DATOS PADRÓN ÁGIL: COLLACHAGUA [PERSON_NAME] FR" at bounding box center [261, 135] width 229 height 10
